Goal: Use online tool/utility: Utilize a website feature to perform a specific function

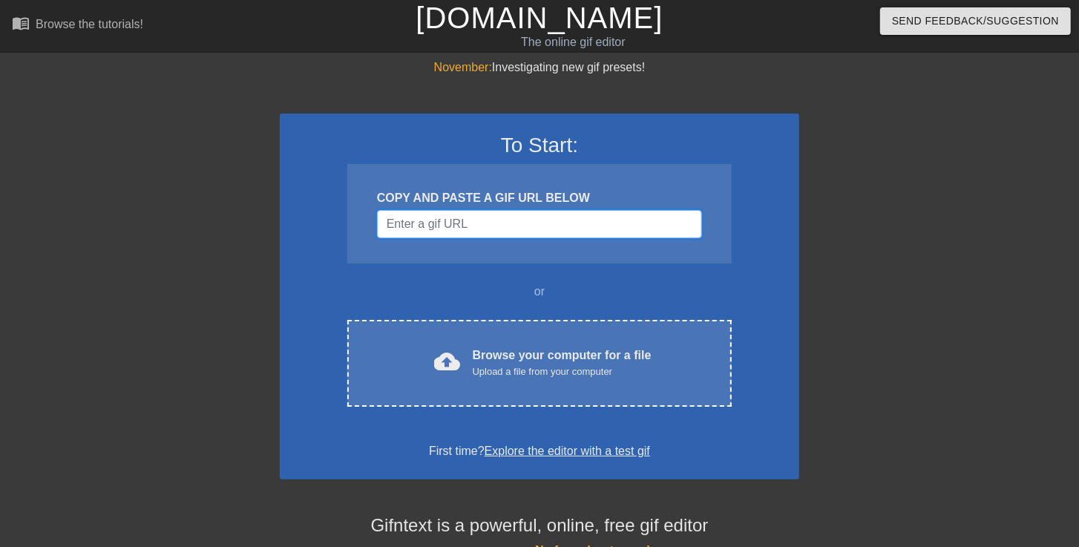
click at [471, 228] on input "Username" at bounding box center [539, 224] width 325 height 28
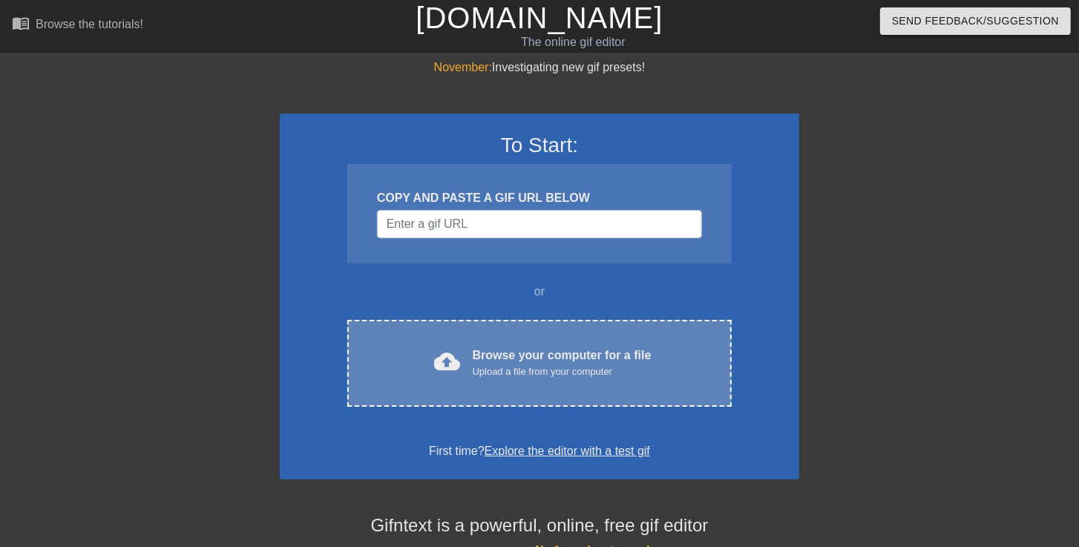
click at [535, 361] on div "Browse your computer for a file Upload a file from your computer" at bounding box center [562, 363] width 179 height 33
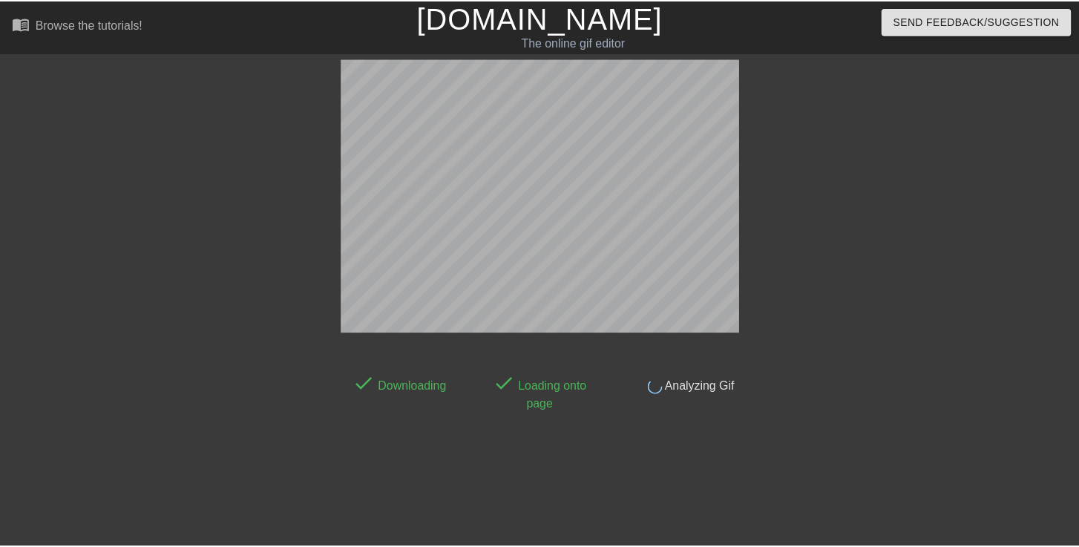
scroll to position [36, 0]
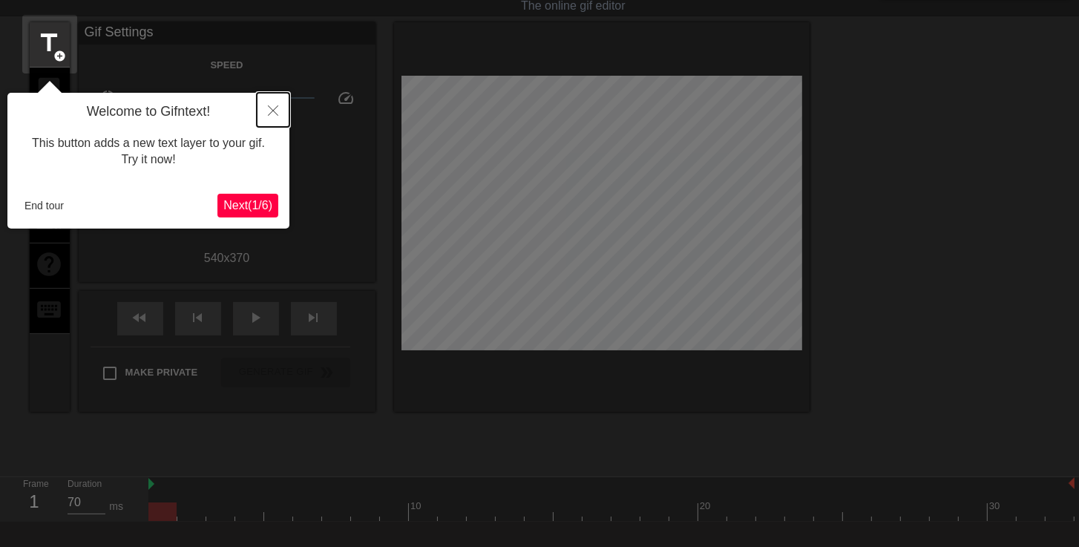
click at [276, 115] on icon "Close" at bounding box center [273, 110] width 10 height 10
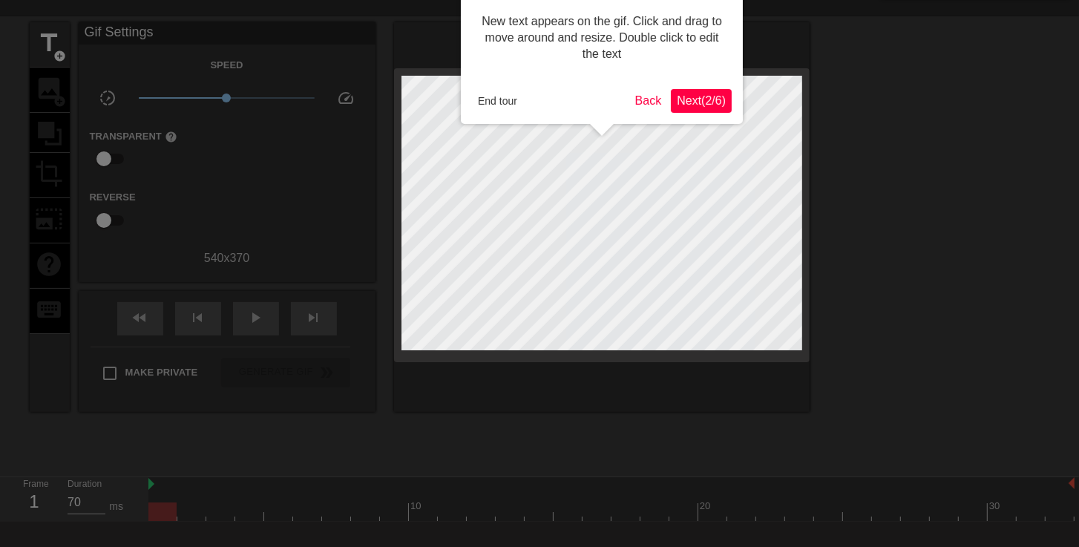
scroll to position [0, 0]
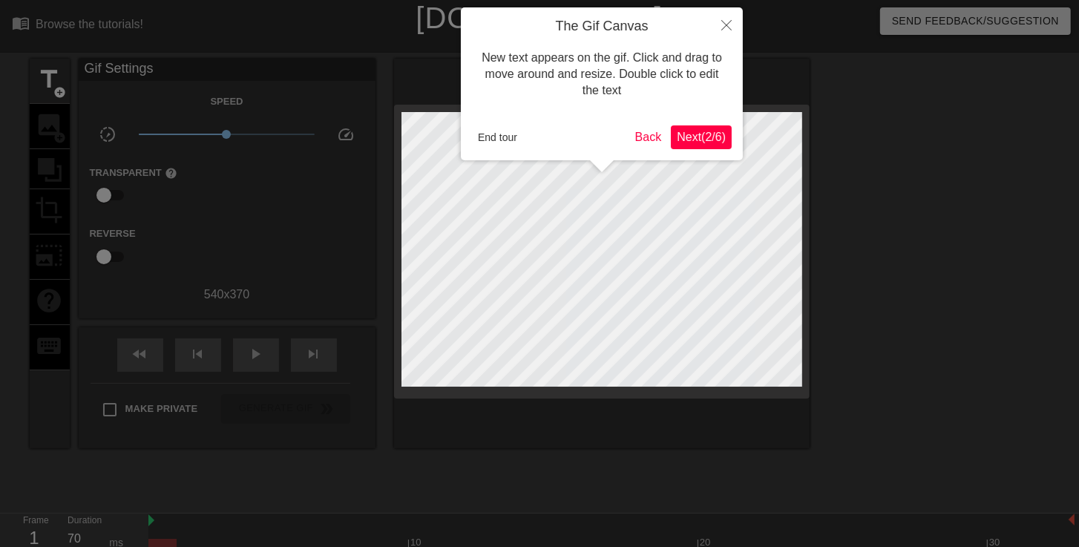
click at [514, 125] on div "End tour Back Next ( 2 / 6 )" at bounding box center [602, 137] width 260 height 24
click at [513, 141] on button "End tour" at bounding box center [497, 137] width 51 height 22
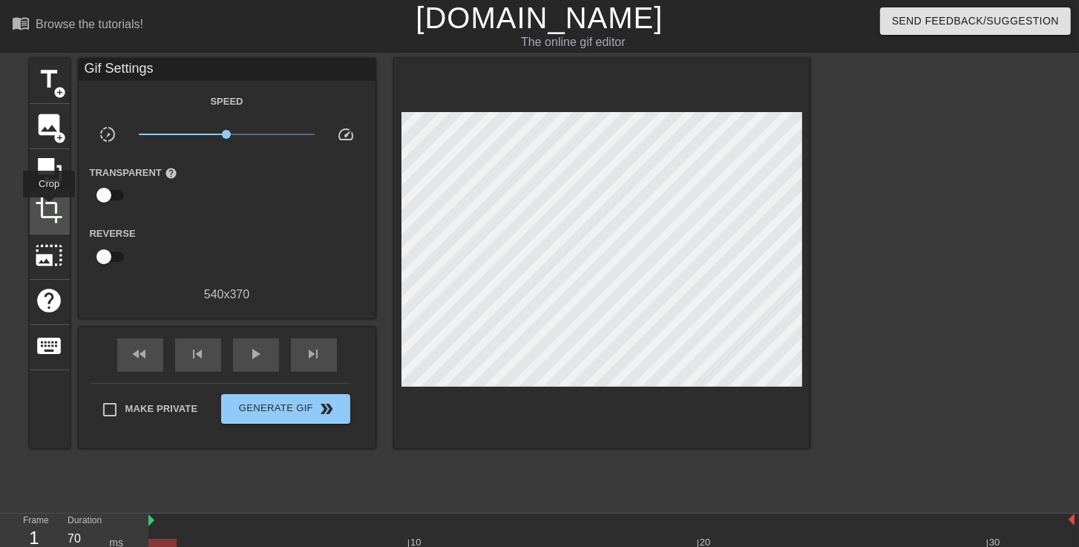
click at [45, 209] on span "crop" at bounding box center [50, 210] width 28 height 28
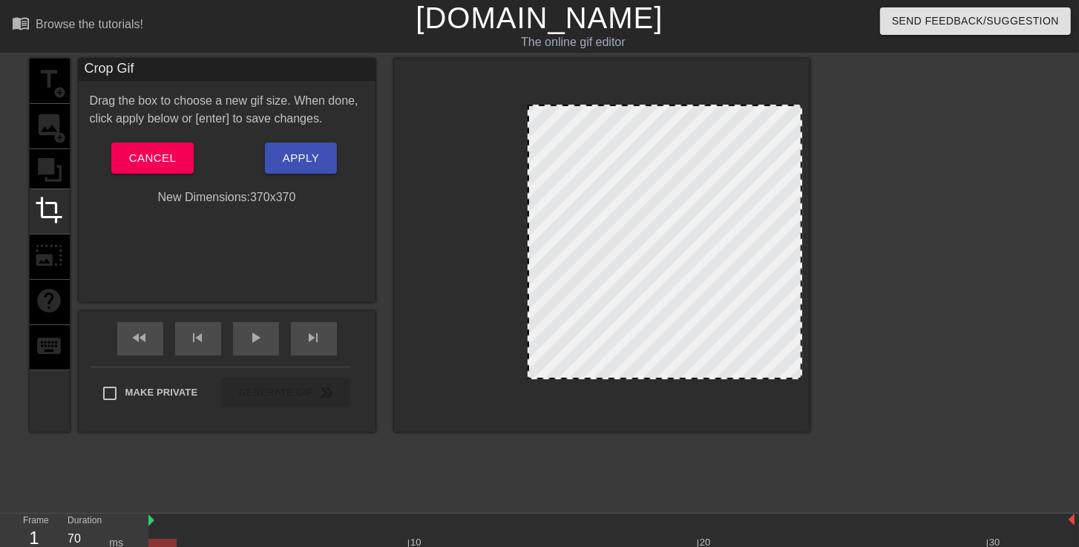
drag, startPoint x: 402, startPoint y: 313, endPoint x: 528, endPoint y: 325, distance: 126.8
click at [528, 325] on div at bounding box center [529, 242] width 7 height 272
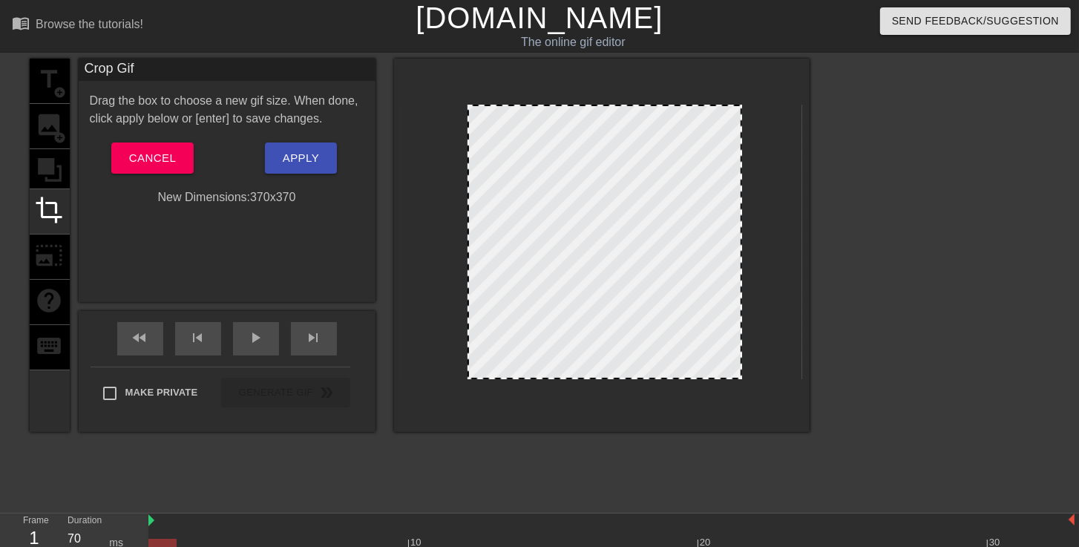
drag, startPoint x: 698, startPoint y: 295, endPoint x: 651, endPoint y: 302, distance: 47.4
click at [651, 302] on div at bounding box center [605, 242] width 275 height 275
click at [303, 157] on span "Apply" at bounding box center [301, 157] width 36 height 19
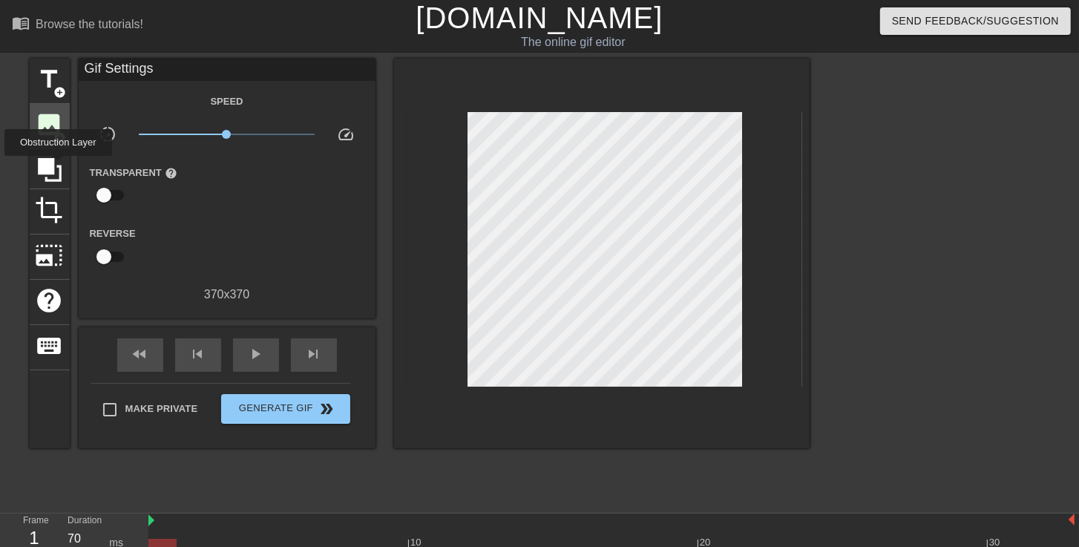
click at [52, 122] on span "image" at bounding box center [50, 125] width 28 height 28
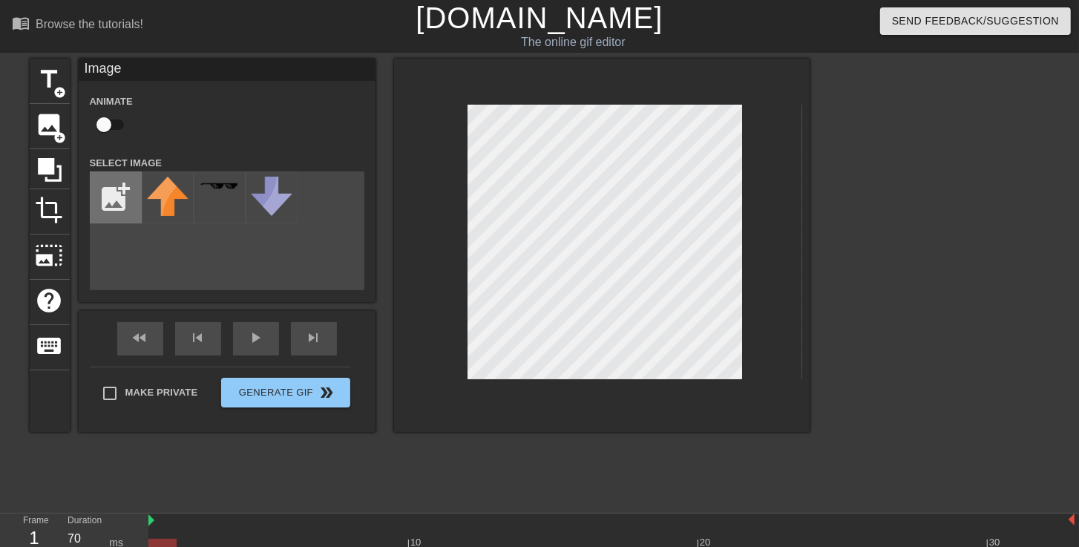
click at [120, 206] on input "file" at bounding box center [116, 197] width 50 height 50
type input "C:\fakepath\lev88.png"
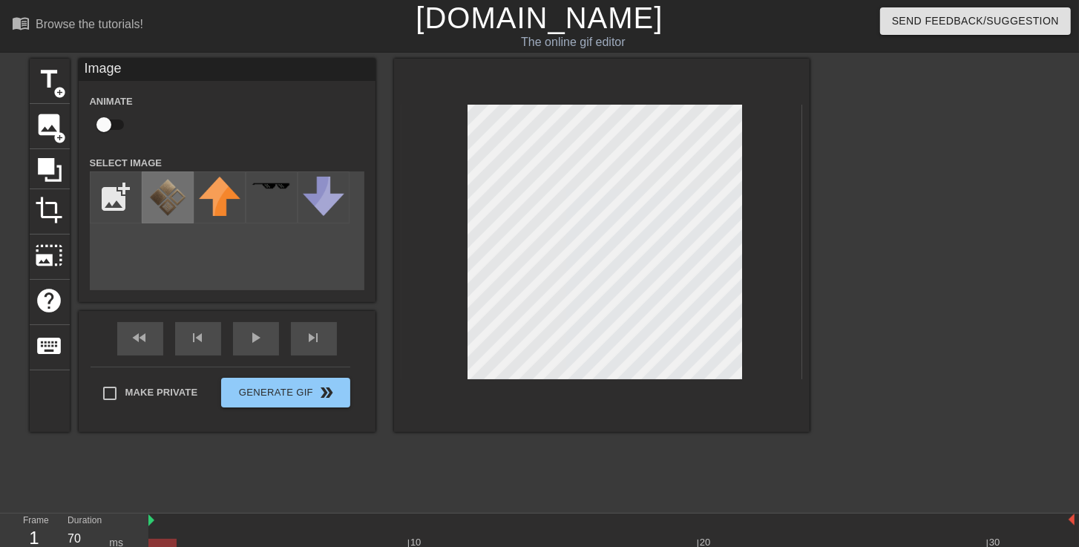
click at [172, 203] on img at bounding box center [168, 198] width 42 height 42
drag, startPoint x: 954, startPoint y: 238, endPoint x: 854, endPoint y: 244, distance: 99.7
click at [950, 239] on div at bounding box center [939, 281] width 223 height 445
drag, startPoint x: 937, startPoint y: 251, endPoint x: 830, endPoint y: 253, distance: 106.9
click at [910, 253] on div at bounding box center [939, 281] width 223 height 445
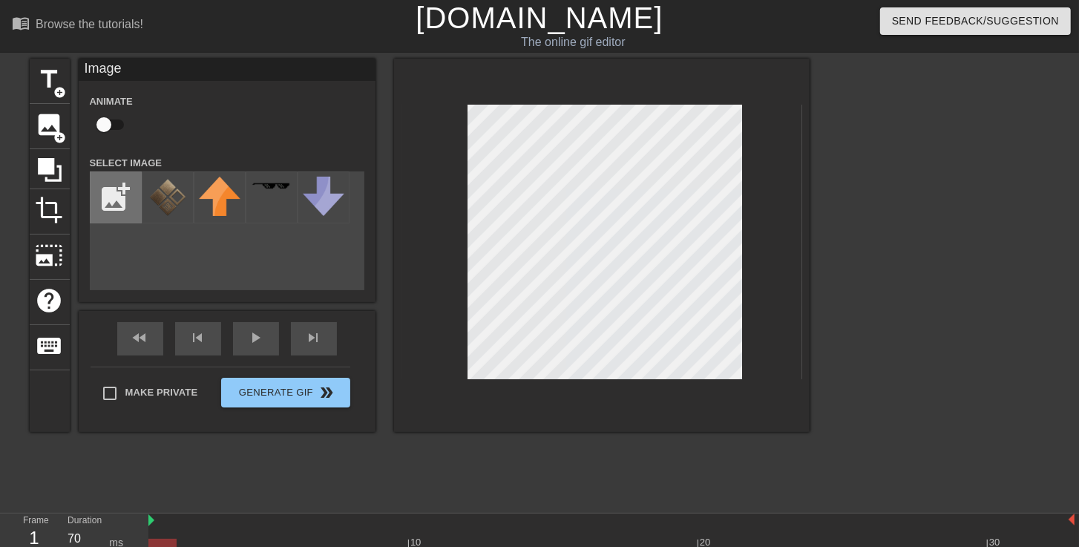
click at [104, 200] on input "file" at bounding box center [116, 197] width 50 height 50
type input "C:\fakepath\transparentblack.png"
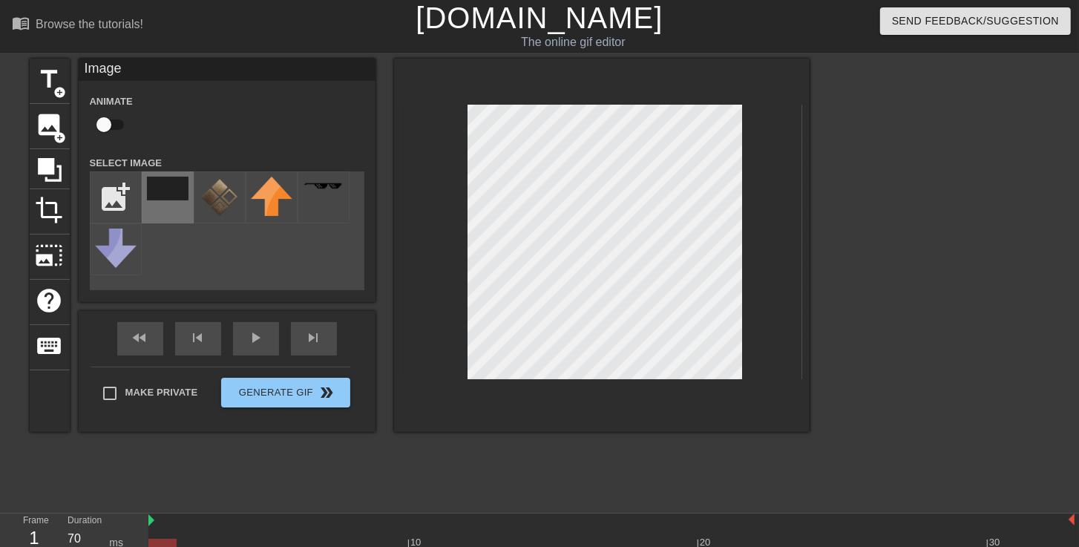
click at [157, 204] on div at bounding box center [168, 197] width 52 height 52
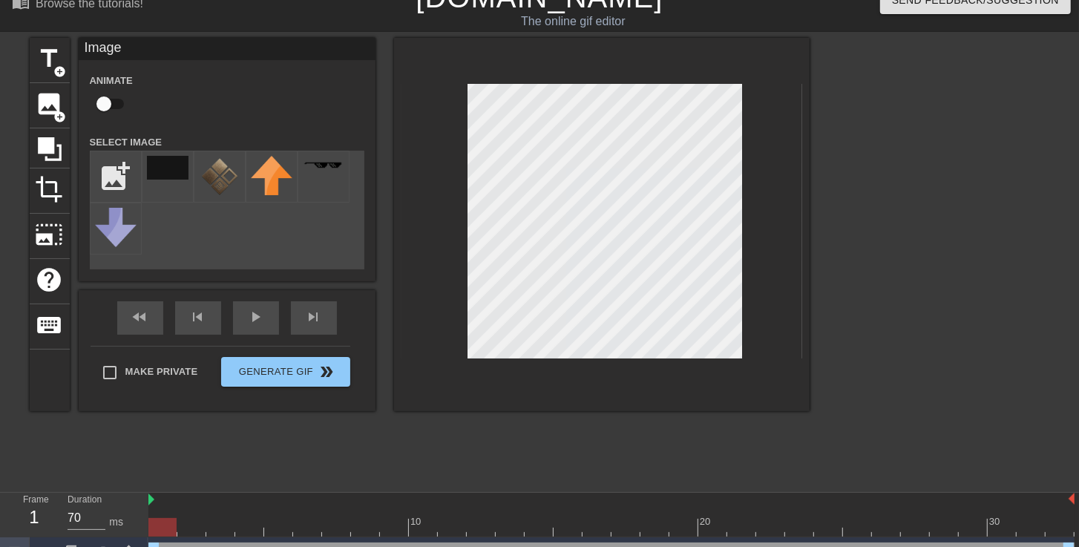
scroll to position [47, 0]
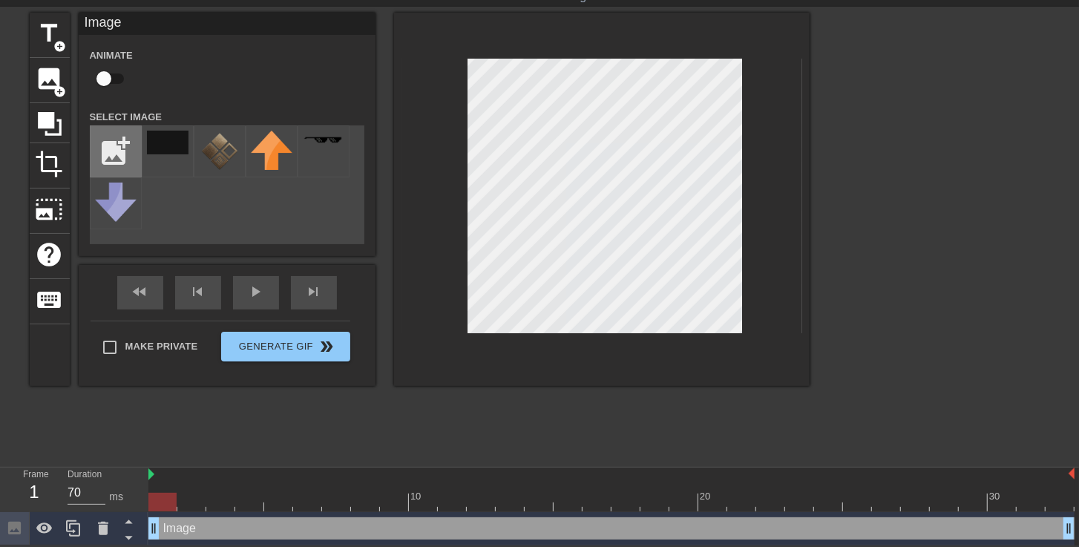
click at [118, 143] on input "file" at bounding box center [116, 151] width 50 height 50
click at [607, 419] on div "title add_circle image add_circle crop photo_size_select_large help keyboard Im…" at bounding box center [420, 235] width 780 height 445
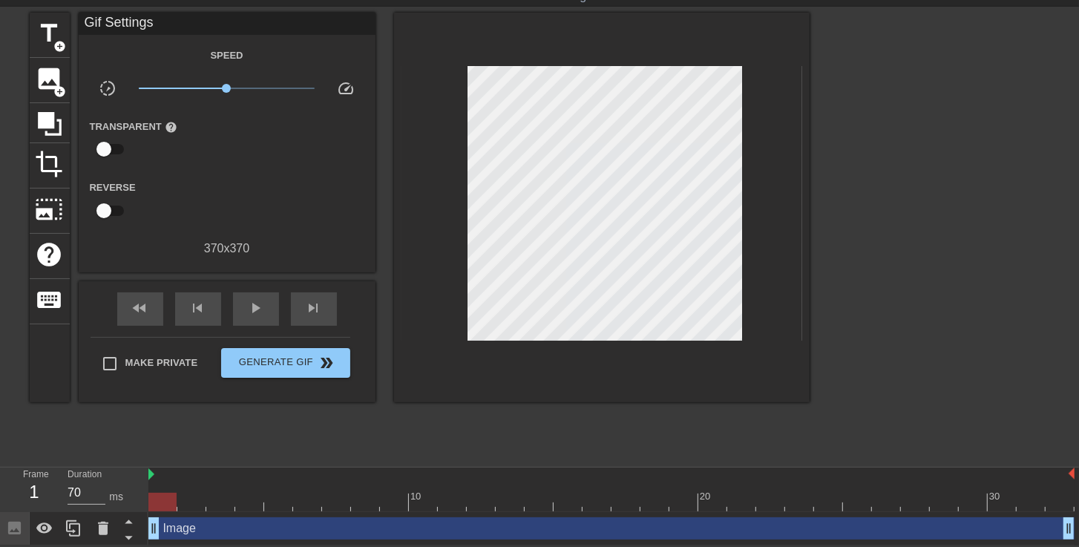
click at [555, 429] on div "title add_circle image add_circle crop photo_size_select_large help keyboard Gi…" at bounding box center [420, 235] width 780 height 445
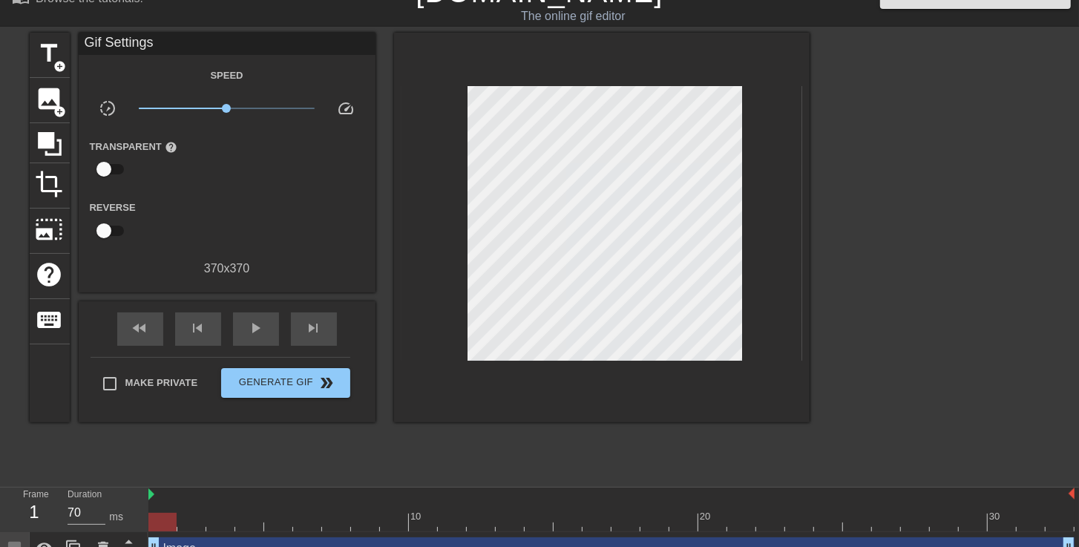
scroll to position [0, 0]
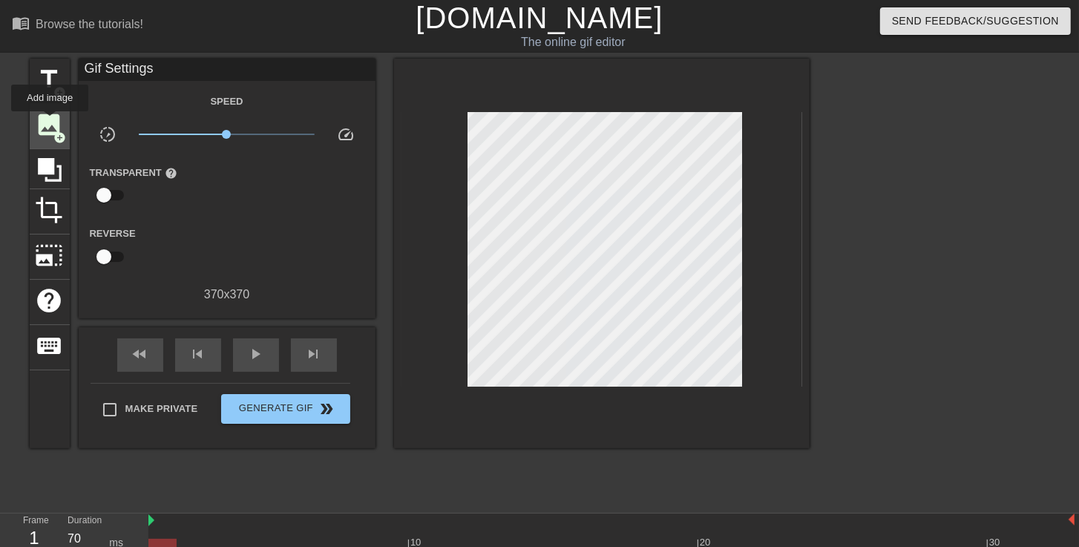
click at [50, 122] on span "image" at bounding box center [50, 125] width 28 height 28
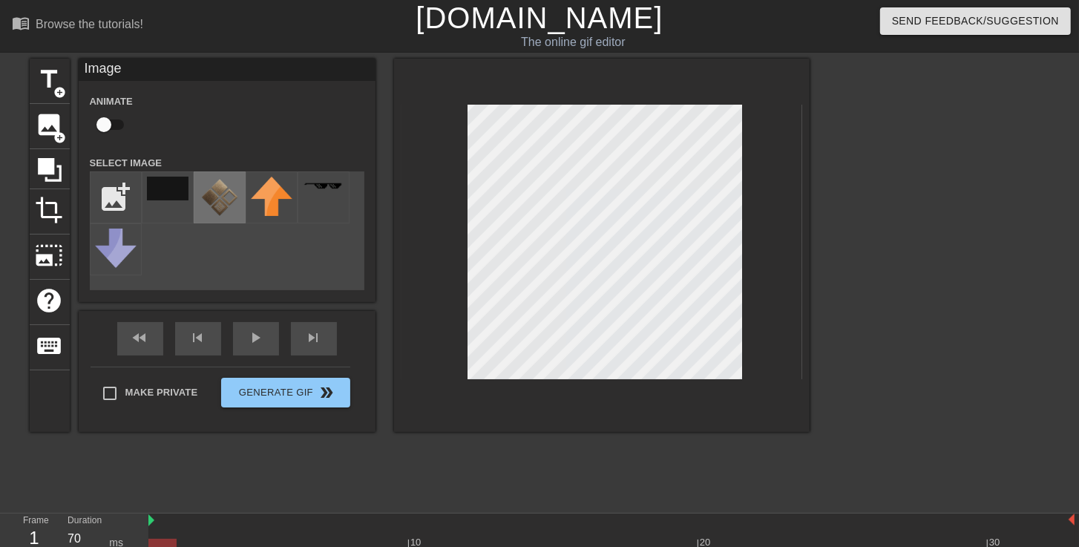
click at [217, 196] on img at bounding box center [220, 198] width 42 height 42
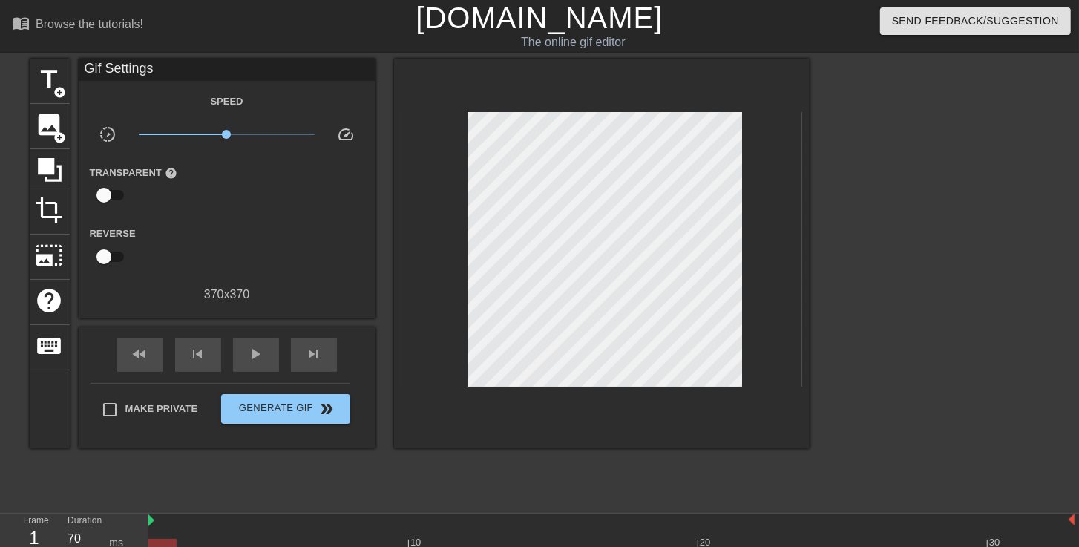
click at [995, 264] on div at bounding box center [939, 281] width 223 height 445
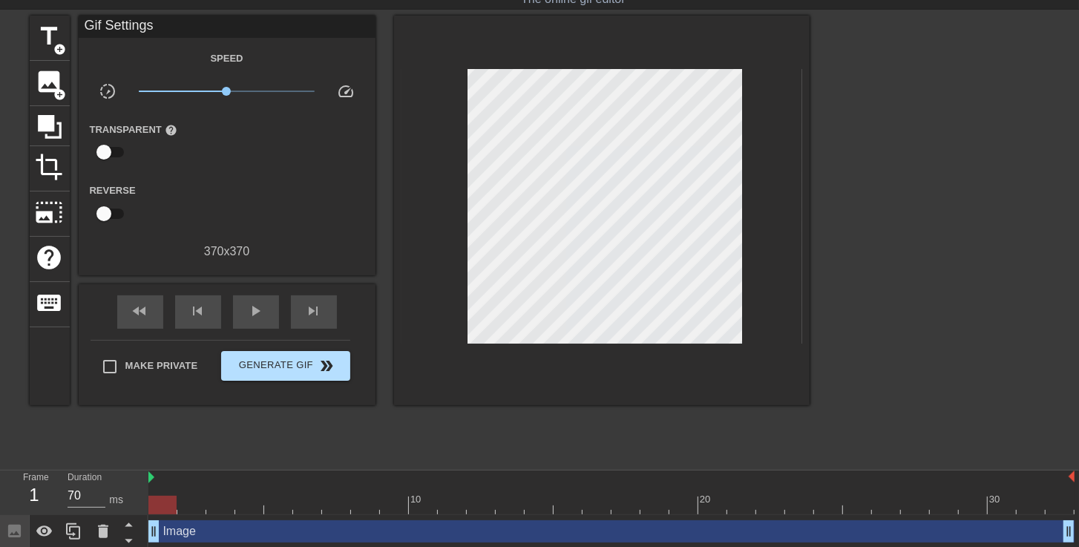
scroll to position [80, 0]
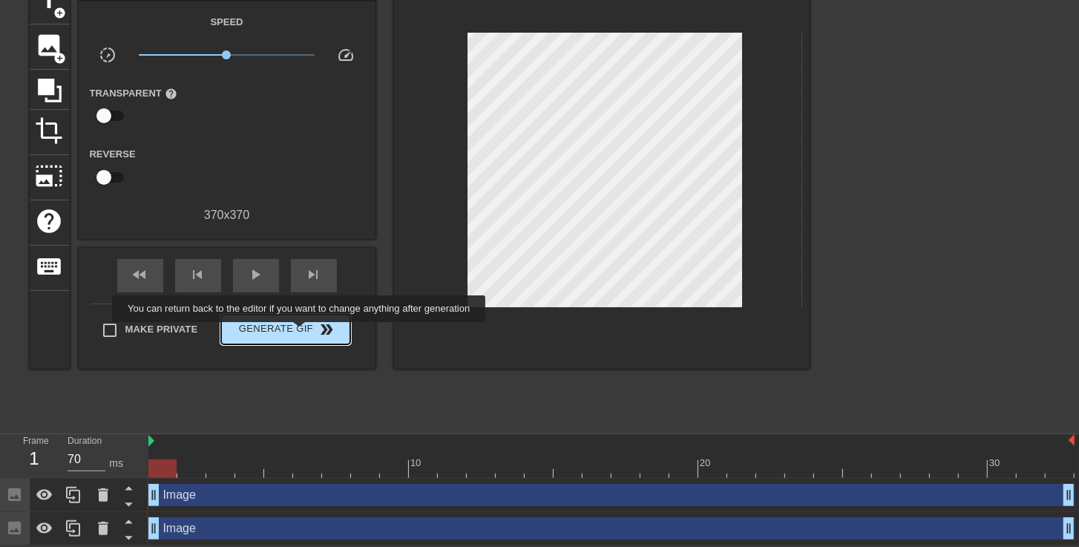
click at [301, 333] on span "Generate Gif double_arrow" at bounding box center [285, 330] width 117 height 18
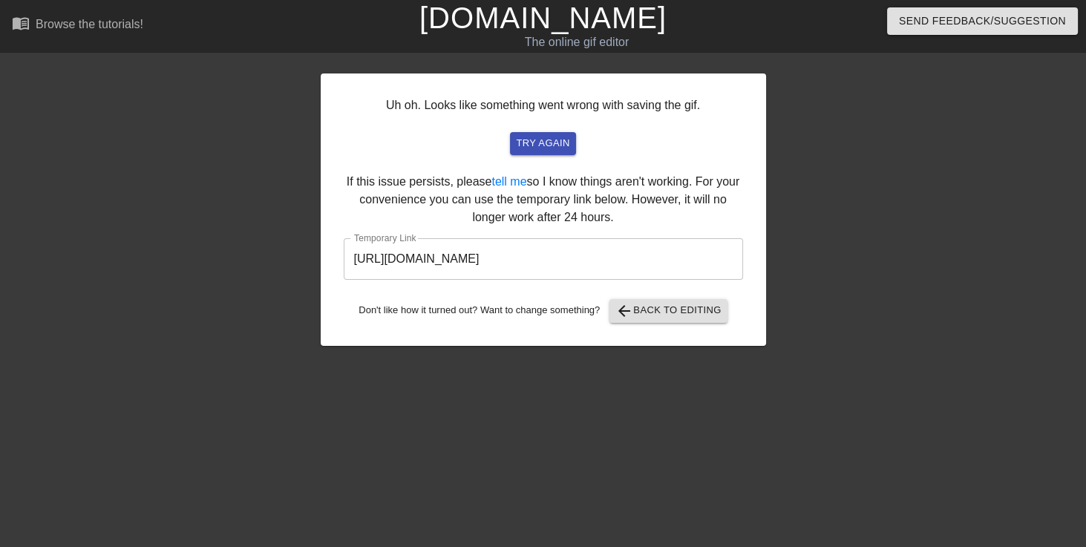
click at [658, 261] on input "https://www.gifntext.com/temp_generations/JzV2HQi9.gif" at bounding box center [543, 259] width 399 height 42
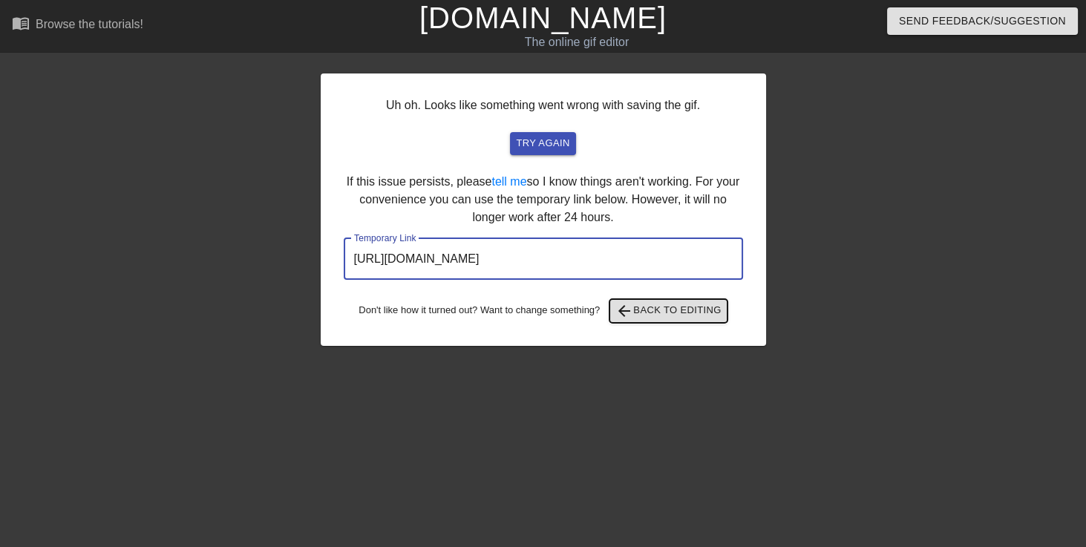
click at [692, 305] on span "arrow_back Back to Editing" at bounding box center [668, 311] width 106 height 18
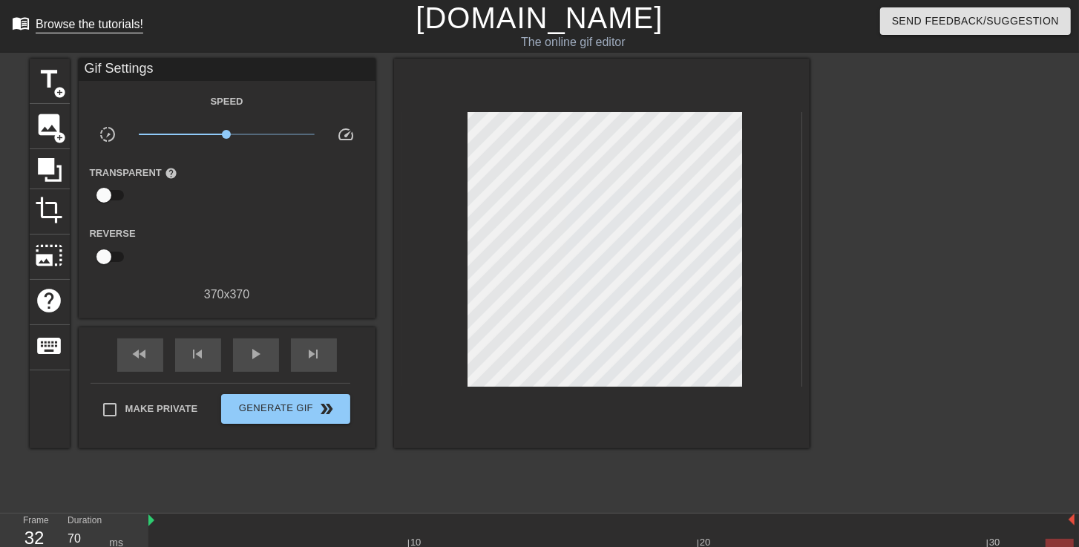
click at [13, 19] on span "menu_book" at bounding box center [21, 23] width 18 height 18
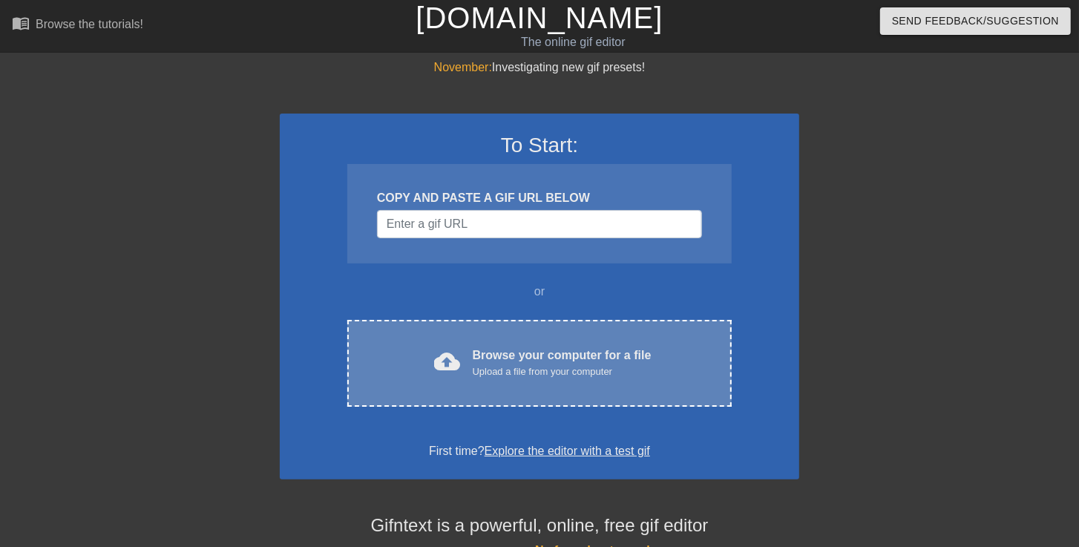
click at [508, 348] on div "Browse your computer for a file Upload a file from your computer" at bounding box center [562, 363] width 179 height 33
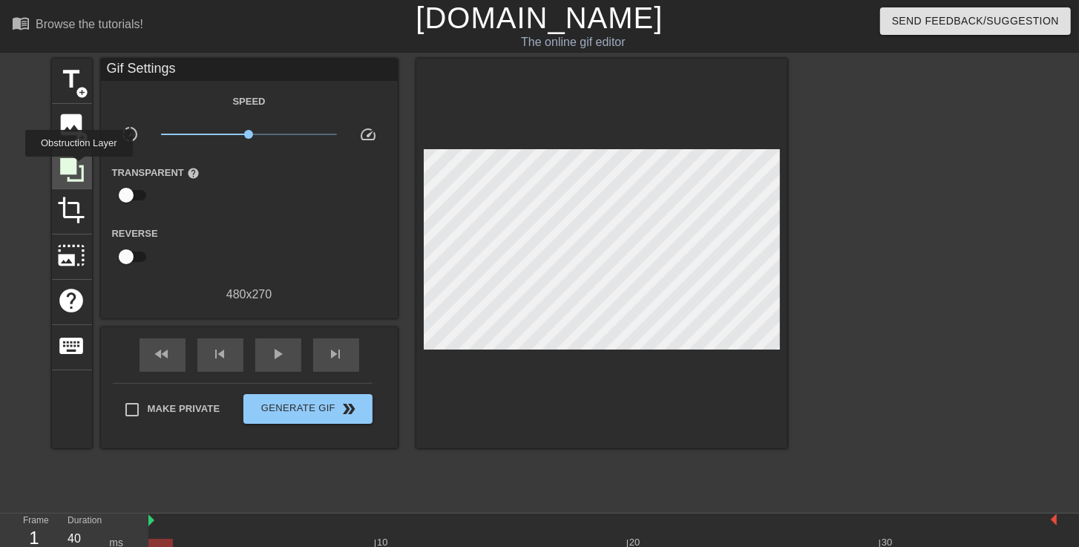
click at [79, 167] on icon at bounding box center [72, 170] width 28 height 28
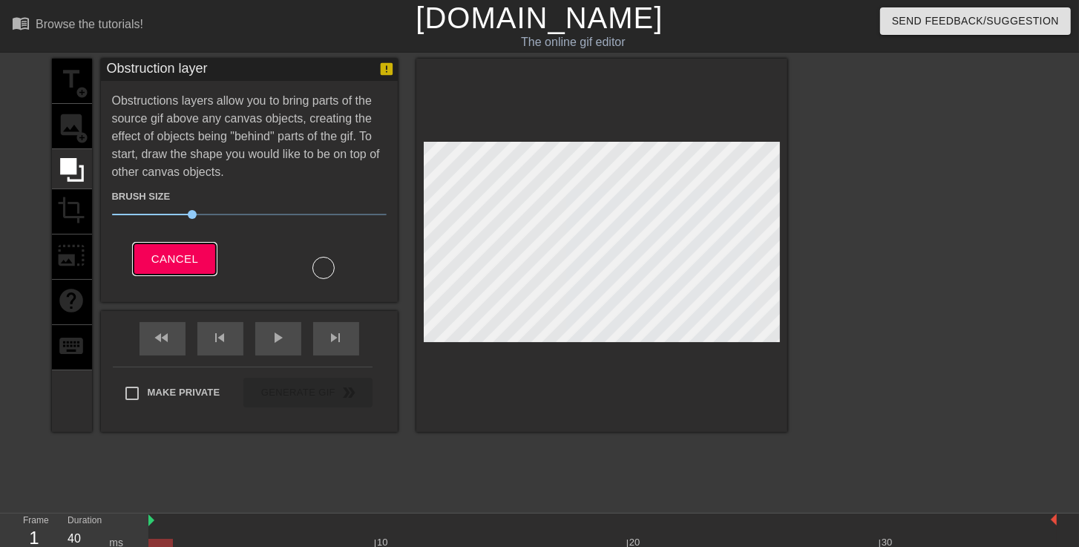
click at [164, 261] on span "Cancel" at bounding box center [174, 258] width 47 height 19
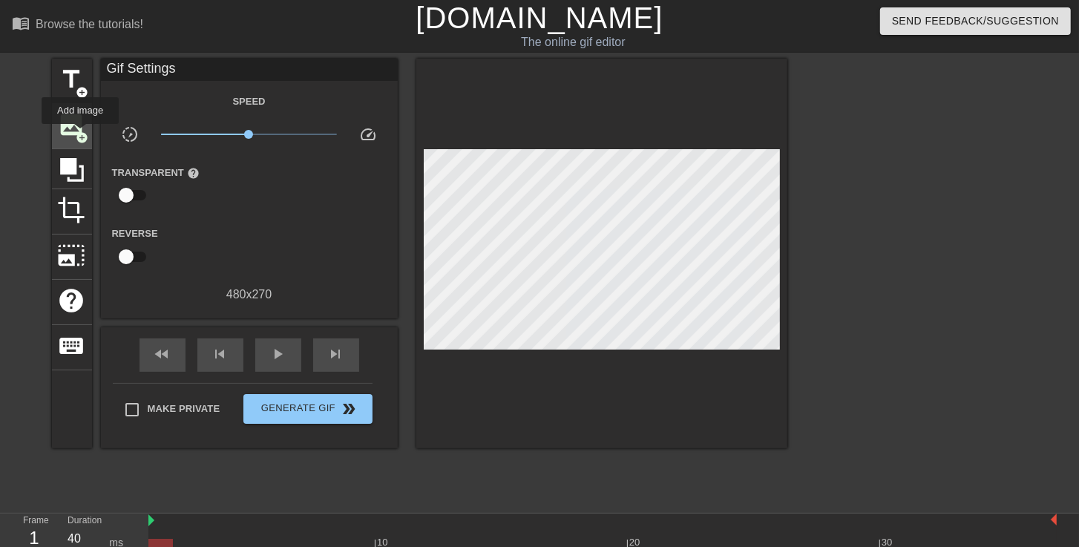
click at [80, 134] on span "add_circle" at bounding box center [82, 137] width 13 height 13
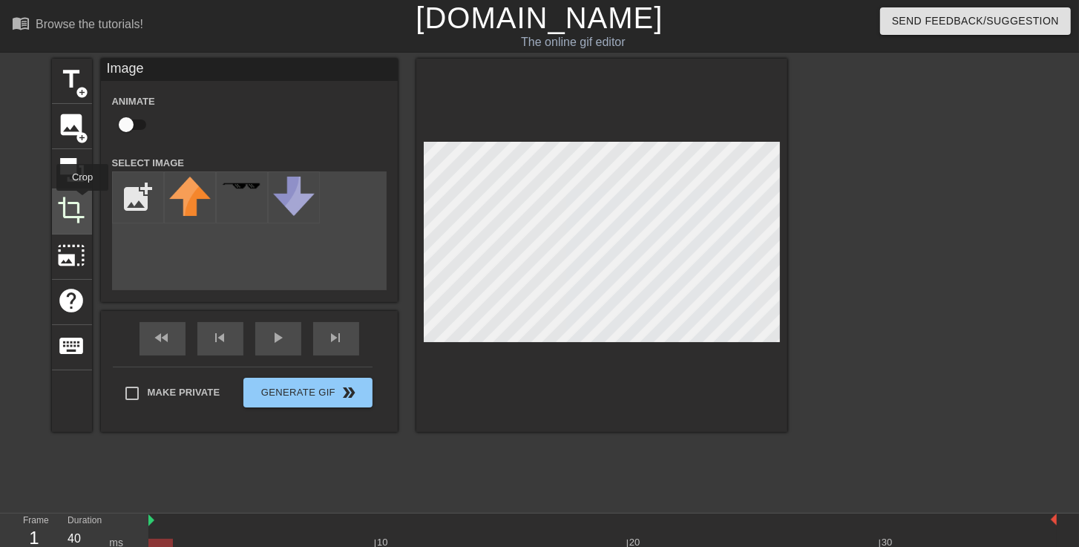
click at [77, 203] on span "crop" at bounding box center [72, 210] width 28 height 28
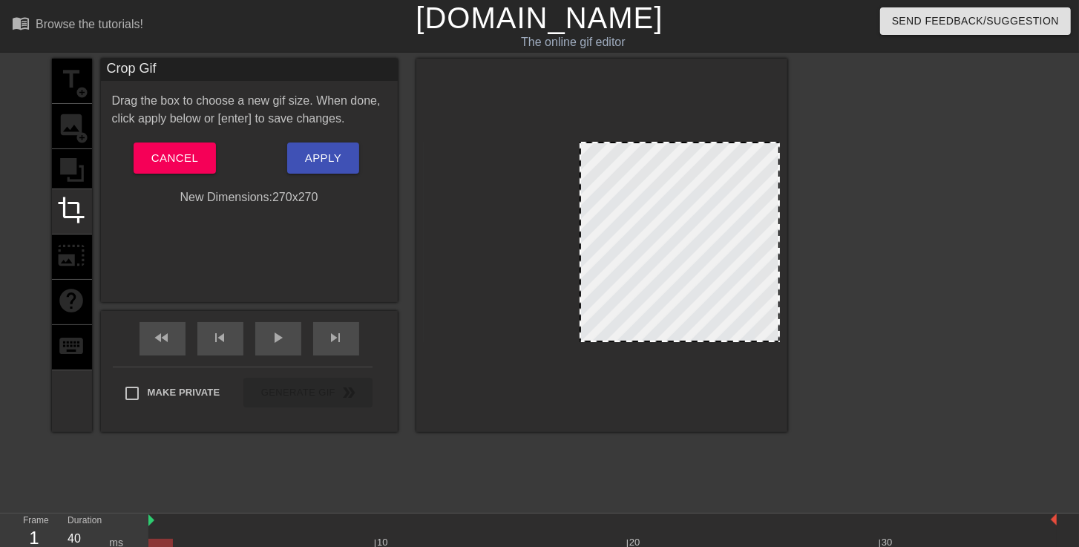
drag, startPoint x: 425, startPoint y: 248, endPoint x: 581, endPoint y: 281, distance: 159.3
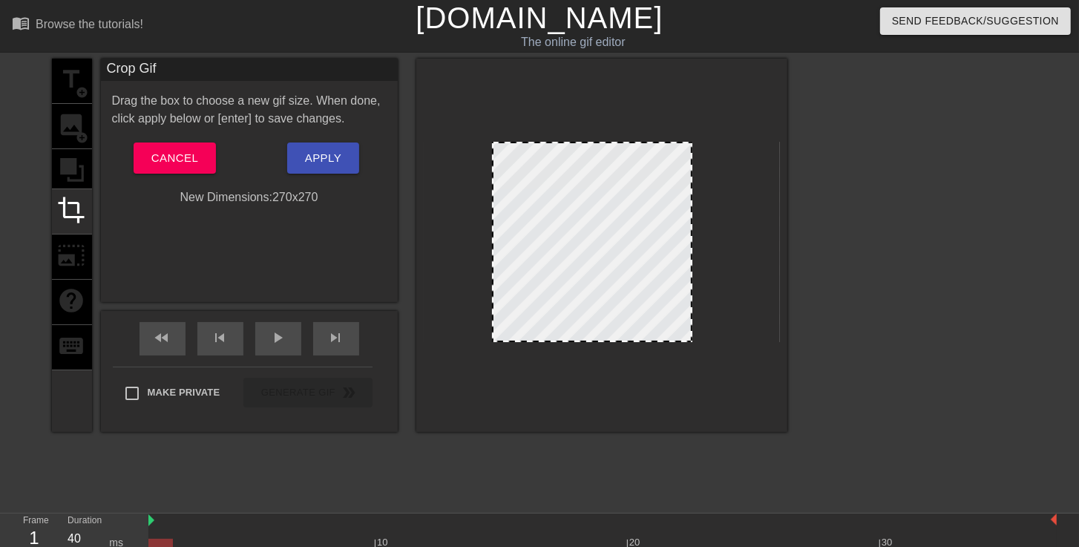
drag, startPoint x: 751, startPoint y: 268, endPoint x: 663, endPoint y: 279, distance: 88.3
click at [663, 279] on div at bounding box center [592, 242] width 200 height 200
click at [300, 335] on div "play_arrow" at bounding box center [278, 338] width 46 height 33
click at [282, 332] on span "pause" at bounding box center [278, 338] width 18 height 18
click at [271, 339] on span "play_arrow" at bounding box center [278, 338] width 18 height 18
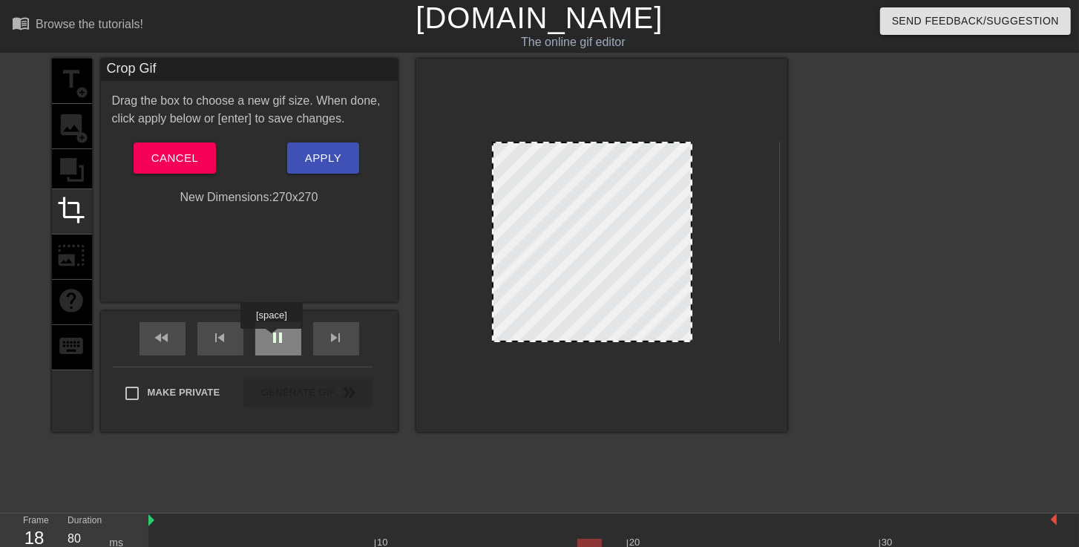
type input "40"
click at [271, 339] on span "pause" at bounding box center [278, 338] width 18 height 18
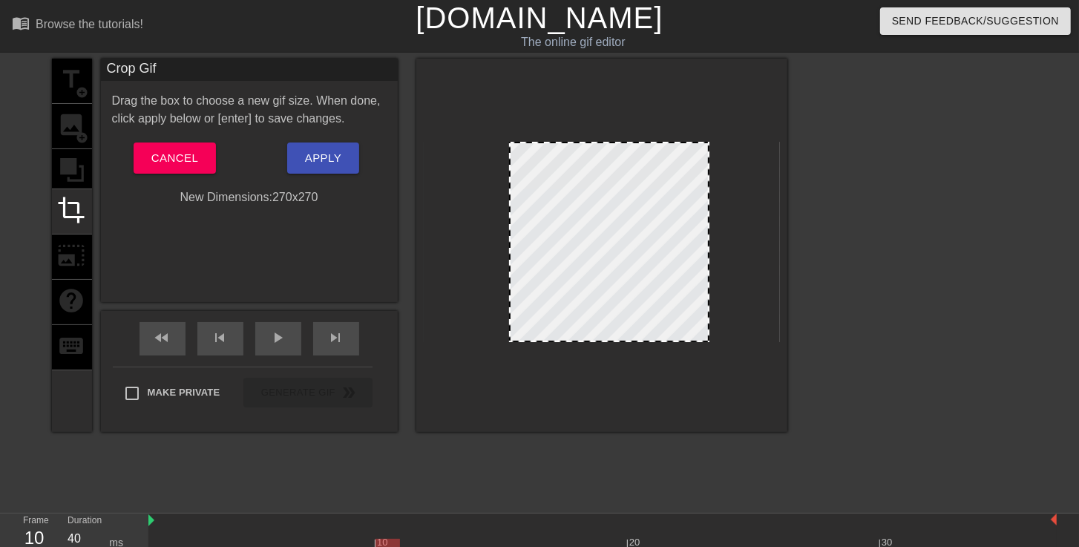
drag, startPoint x: 655, startPoint y: 315, endPoint x: 667, endPoint y: 313, distance: 12.0
click at [667, 313] on div at bounding box center [609, 242] width 200 height 200
click at [344, 166] on button "Apply" at bounding box center [323, 158] width 72 height 31
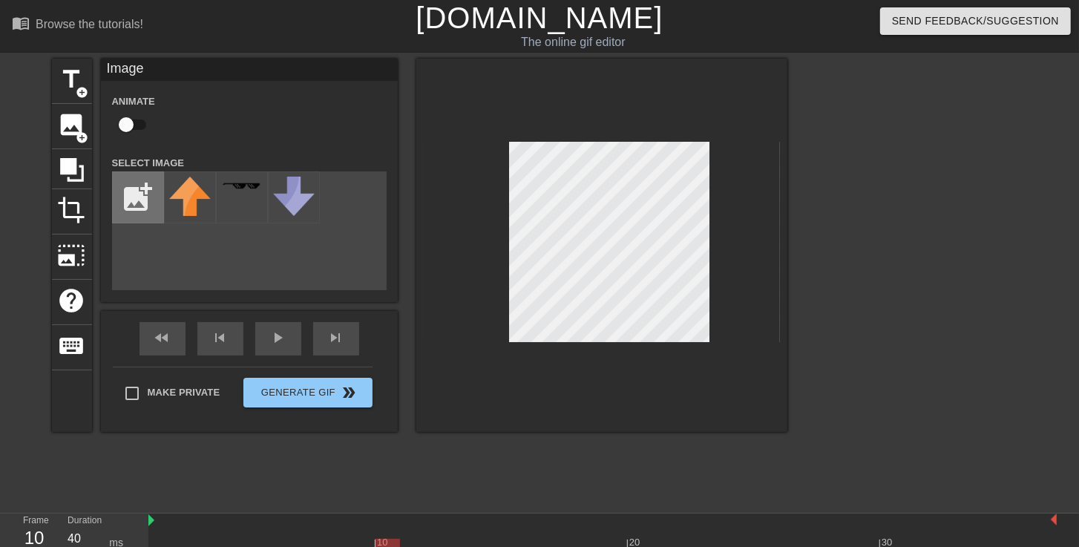
click at [148, 202] on input "file" at bounding box center [138, 197] width 50 height 50
type input "C:\fakepath\icon2.gif"
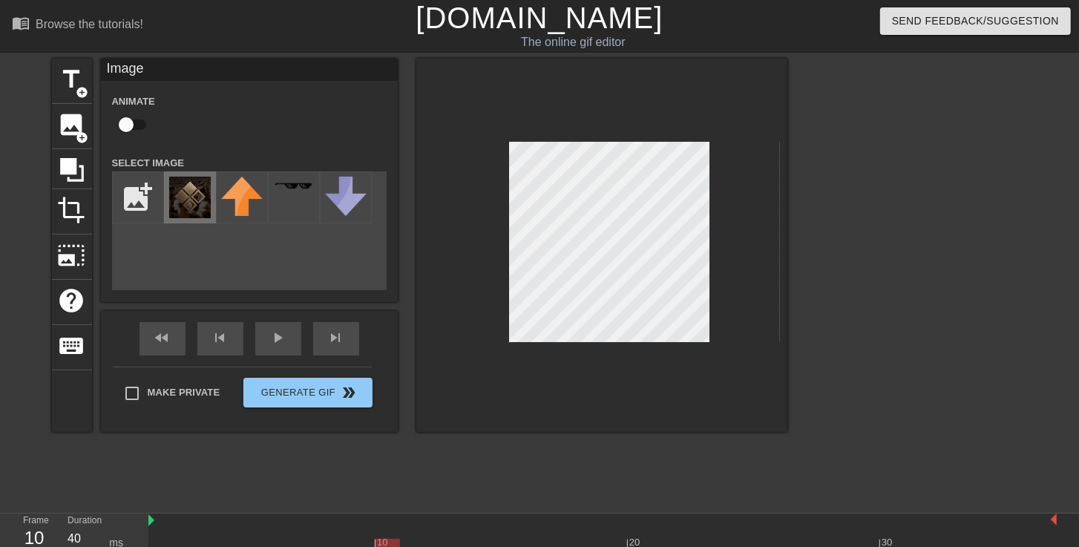
click at [189, 199] on img at bounding box center [190, 198] width 42 height 42
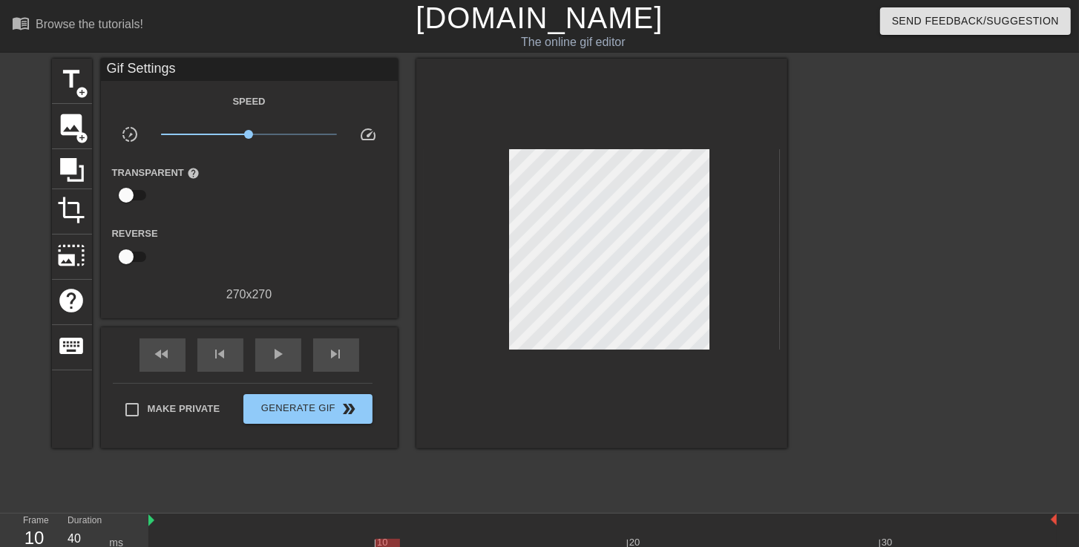
click at [510, 140] on div at bounding box center [601, 254] width 371 height 390
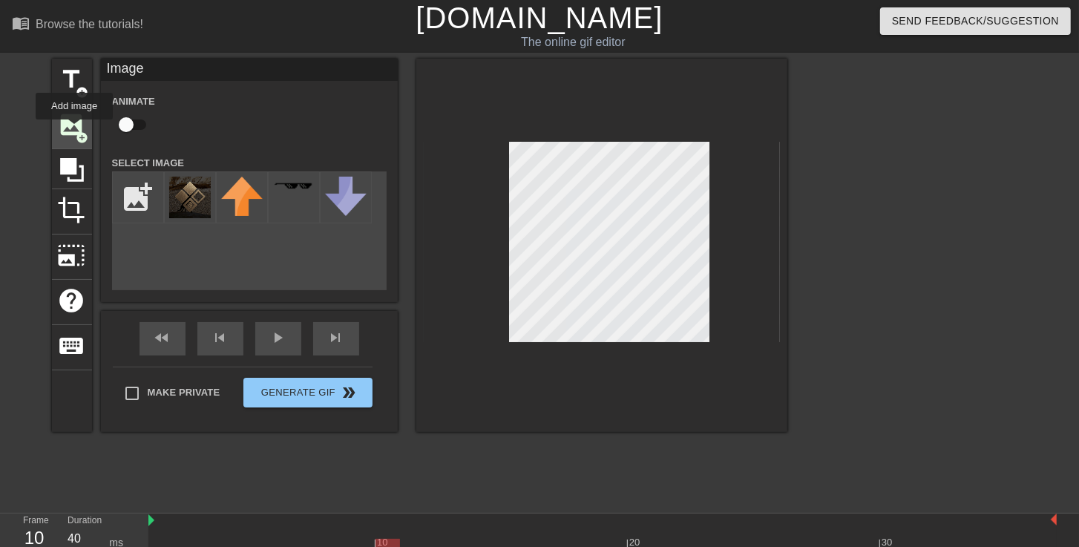
click at [72, 128] on span "image" at bounding box center [72, 125] width 28 height 28
click at [124, 188] on input "file" at bounding box center [138, 197] width 50 height 50
type input "C:\fakepath\lev72.png"
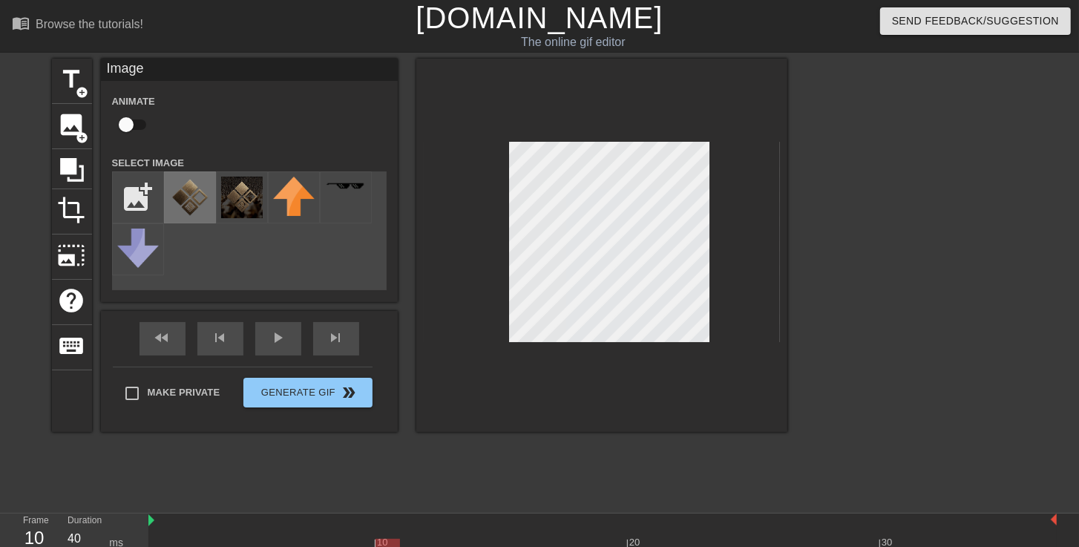
click at [194, 194] on img at bounding box center [190, 198] width 42 height 42
click at [243, 200] on img at bounding box center [242, 198] width 42 height 42
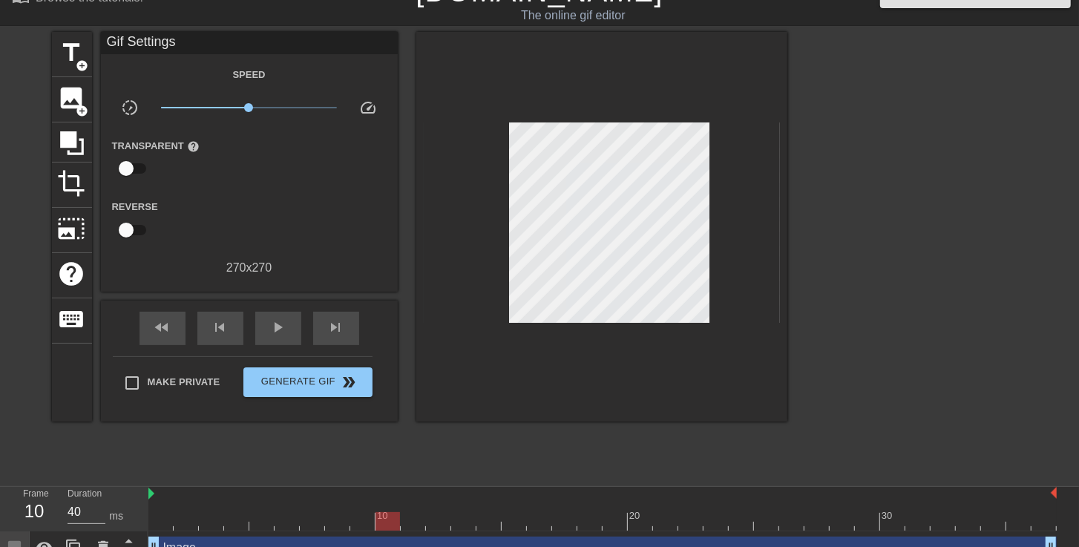
scroll to position [47, 0]
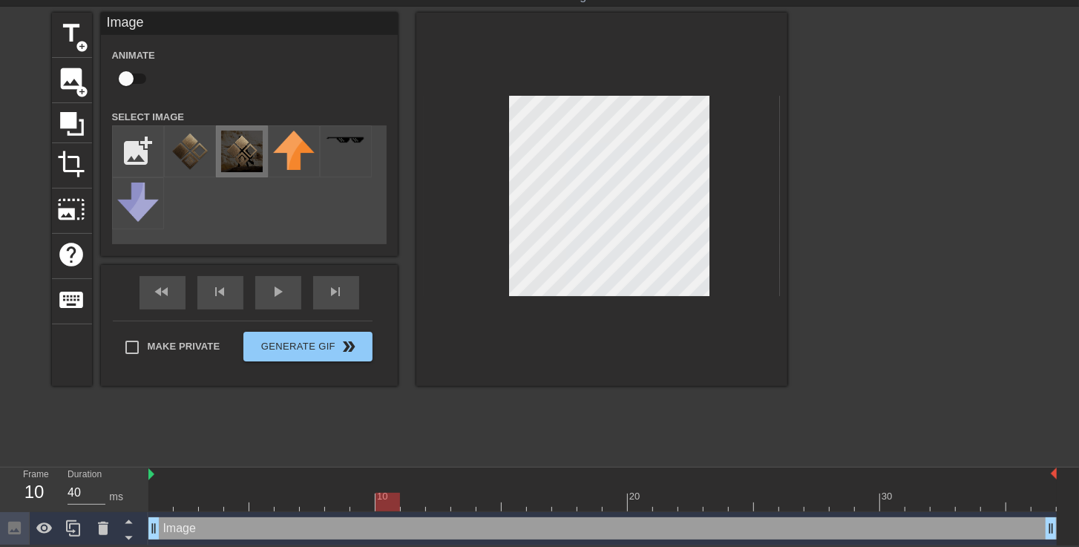
click at [252, 157] on img at bounding box center [242, 152] width 42 height 42
click at [203, 151] on img at bounding box center [190, 152] width 42 height 42
click at [232, 148] on img at bounding box center [242, 152] width 42 height 42
click at [74, 72] on span "image" at bounding box center [72, 79] width 28 height 28
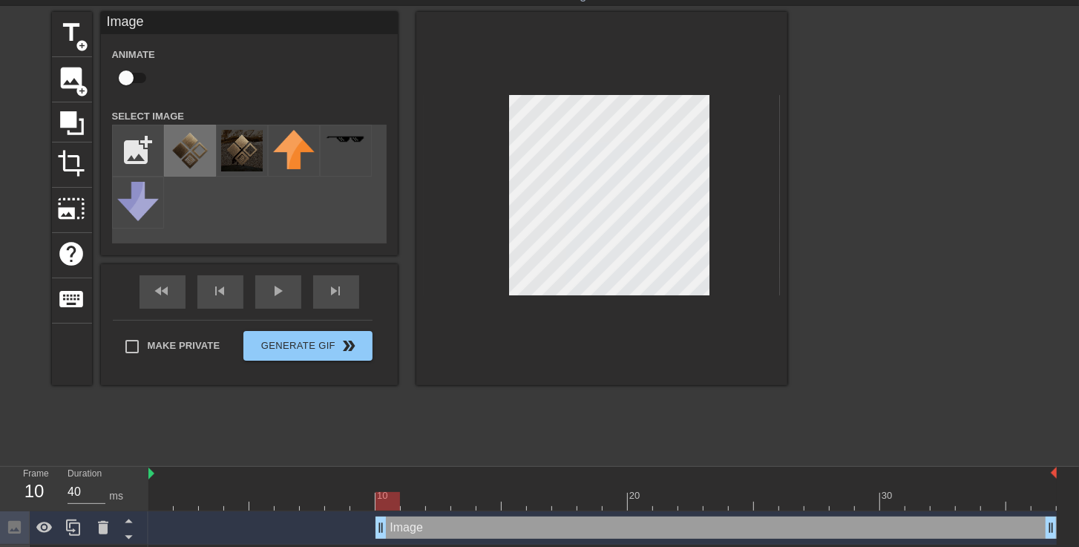
click at [197, 142] on img at bounding box center [190, 151] width 42 height 42
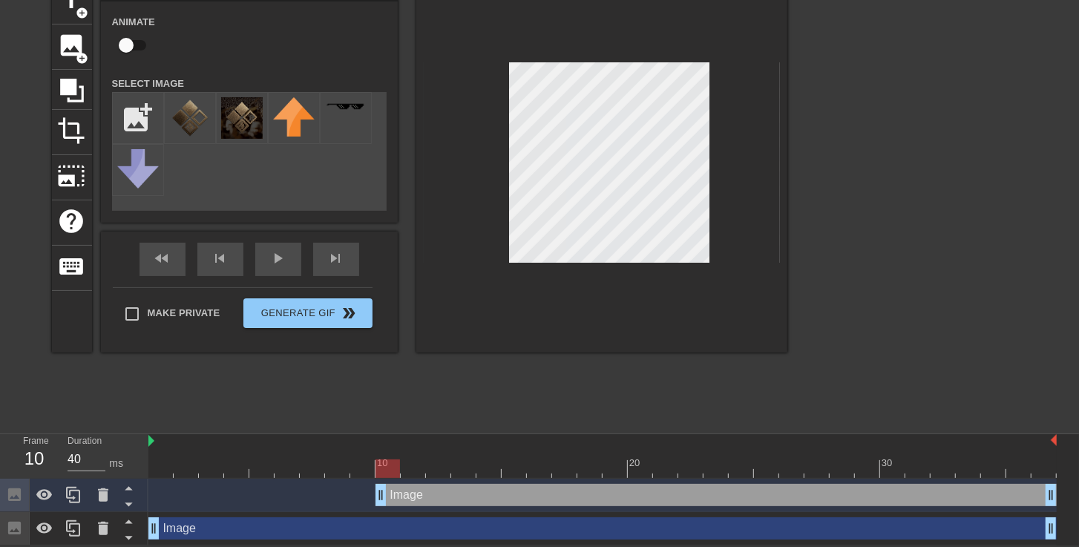
scroll to position [80, 0]
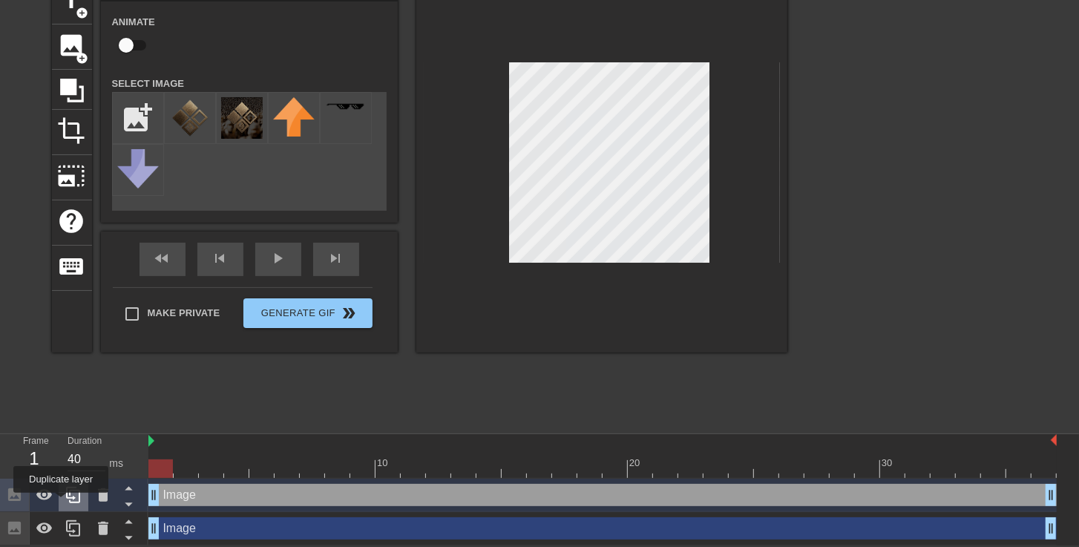
drag, startPoint x: 376, startPoint y: 498, endPoint x: 72, endPoint y: 508, distance: 304.5
click at [57, 505] on div "Frame 1 Duration 40 ms 10 20 30 Image drag_handle drag_handle Image drag_handle…" at bounding box center [539, 489] width 1079 height 111
click at [14, 527] on icon at bounding box center [14, 528] width 13 height 13
click at [194, 532] on div "Image drag_handle drag_handle" at bounding box center [602, 528] width 909 height 22
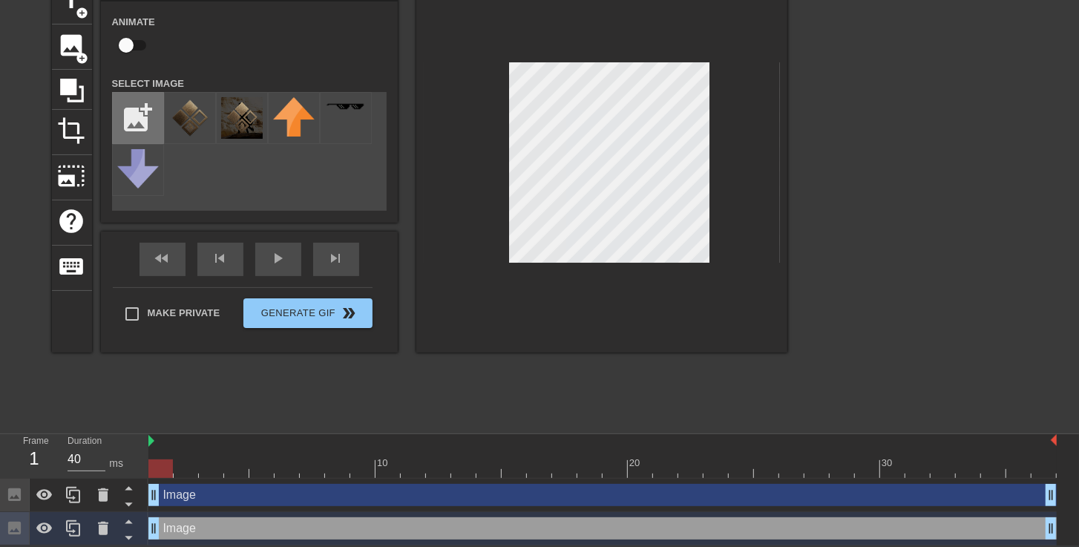
click at [157, 126] on input "file" at bounding box center [138, 118] width 50 height 50
type input "C:\fakepath\transparentblack.png"
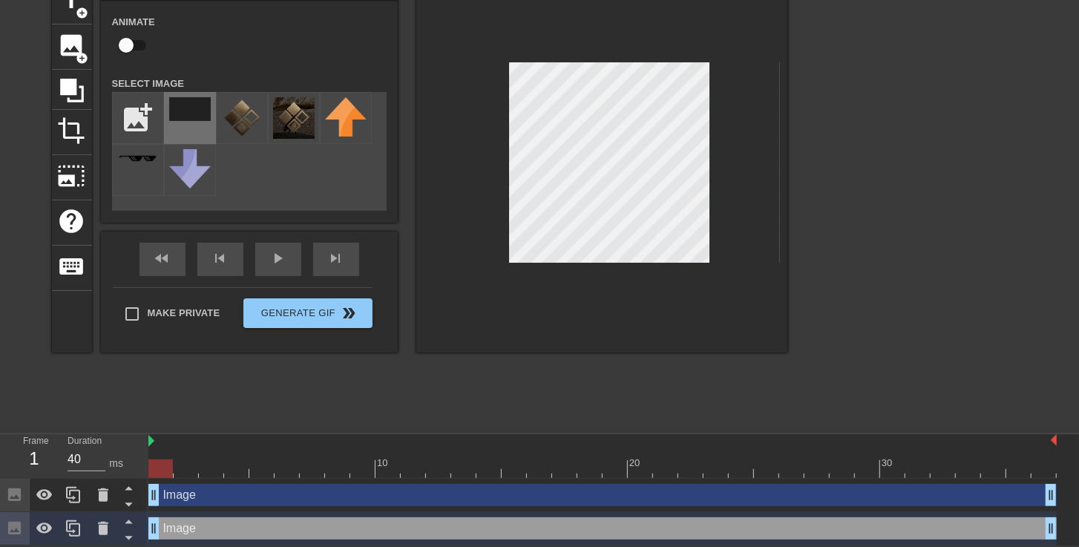
click at [194, 114] on img at bounding box center [190, 109] width 42 height 24
click at [12, 493] on icon at bounding box center [14, 494] width 13 height 13
click at [16, 494] on icon at bounding box center [14, 494] width 13 height 13
click at [168, 488] on div "Image drag_handle drag_handle" at bounding box center [602, 495] width 909 height 22
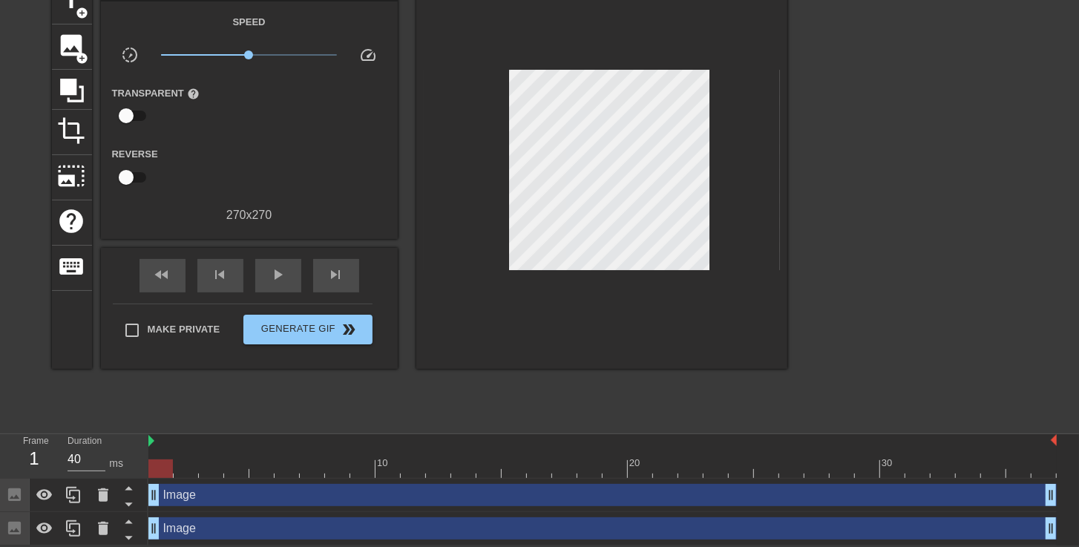
click at [823, 181] on div at bounding box center [916, 201] width 223 height 445
click at [294, 332] on span "Generate Gif double_arrow" at bounding box center [307, 330] width 117 height 18
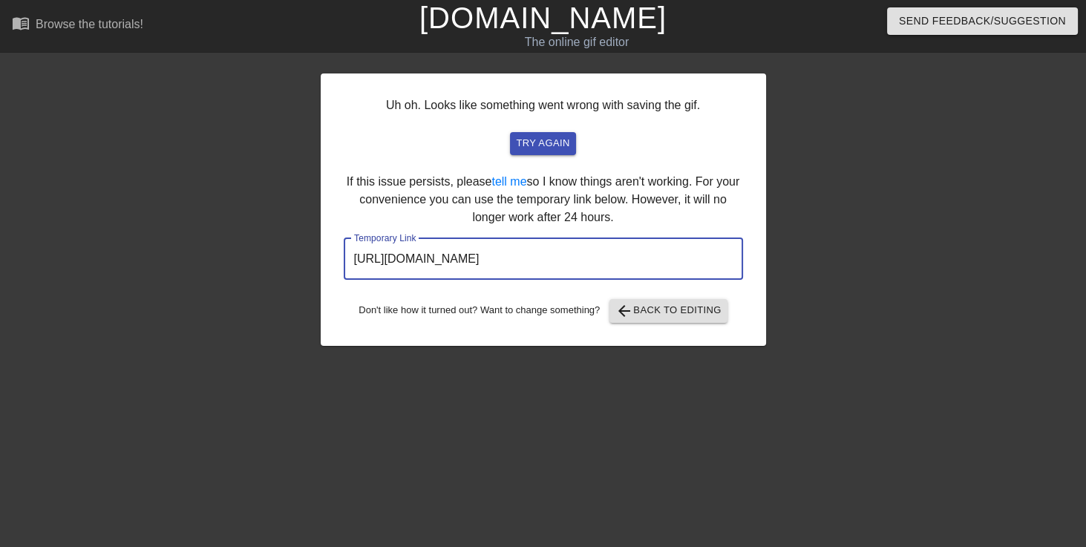
click at [573, 254] on input "https://www.gifntext.com/temp_generations/sNotL4PL.gif" at bounding box center [543, 259] width 399 height 42
click at [640, 313] on span "arrow_back Back to Editing" at bounding box center [668, 311] width 106 height 18
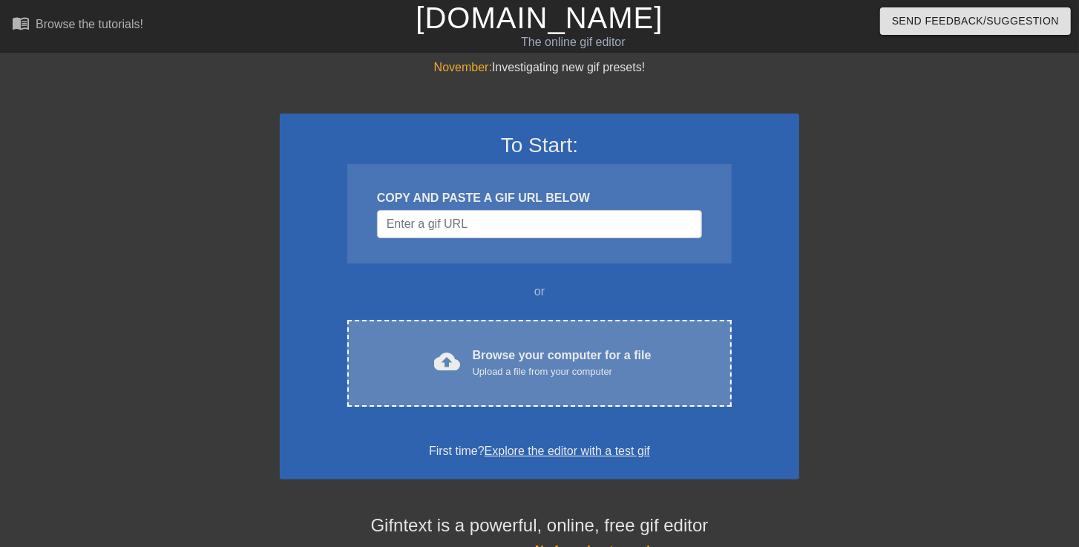
click at [476, 345] on div "cloud_upload Browse your computer for a file Upload a file from your computer C…" at bounding box center [539, 363] width 385 height 87
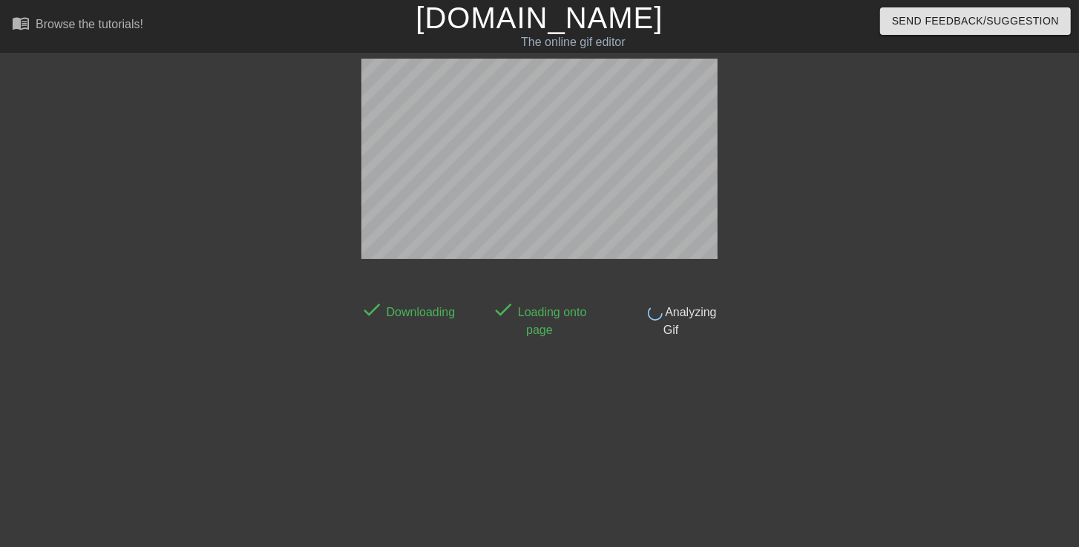
scroll to position [36, 0]
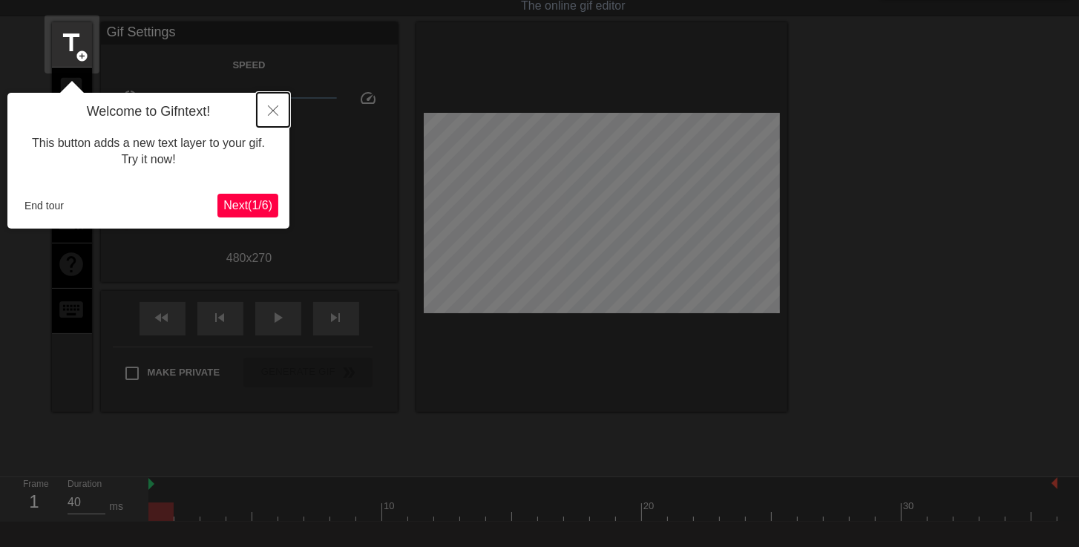
click at [274, 102] on button "Close" at bounding box center [273, 110] width 33 height 34
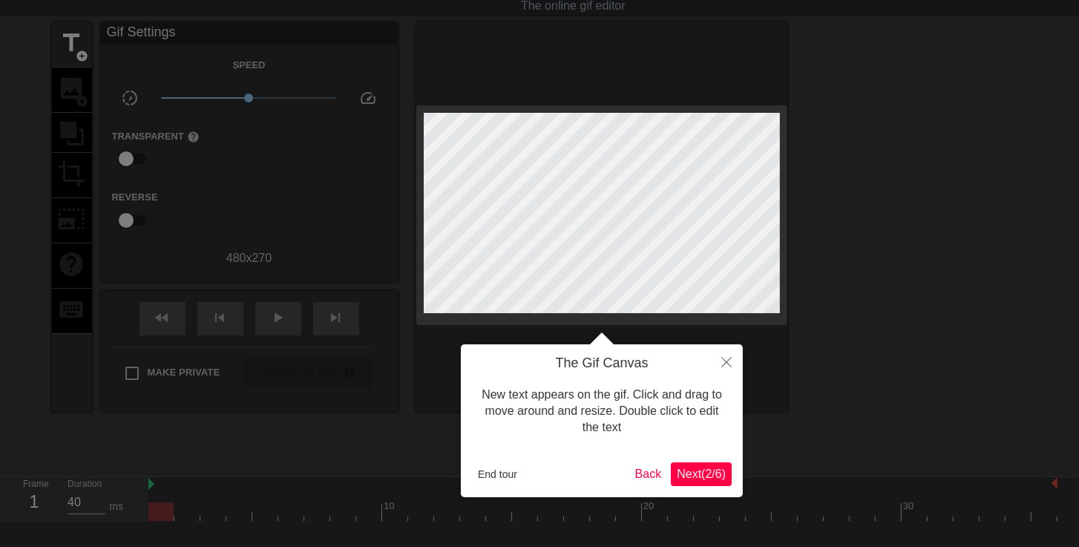
scroll to position [0, 0]
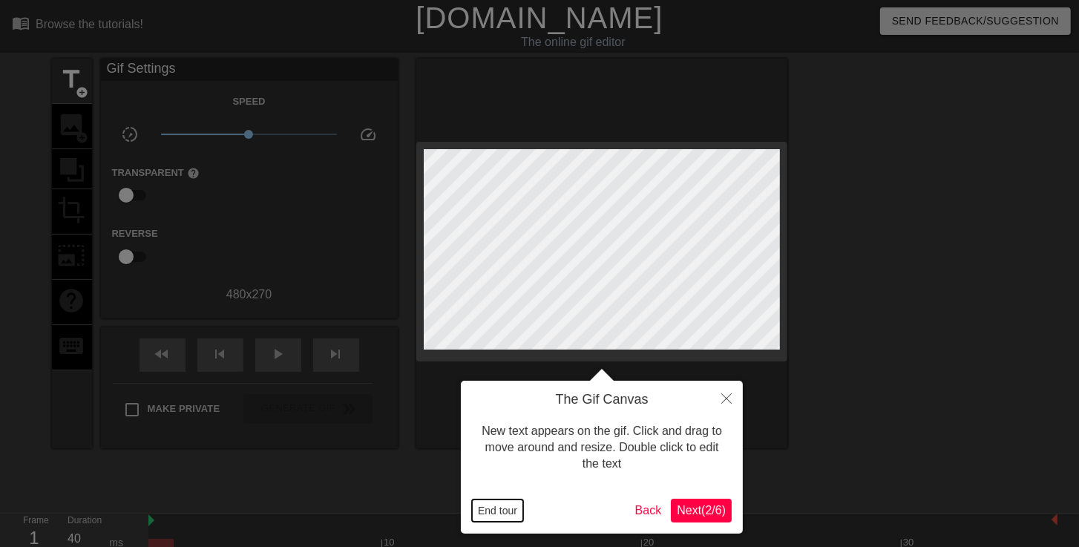
click at [482, 515] on button "End tour" at bounding box center [497, 511] width 51 height 22
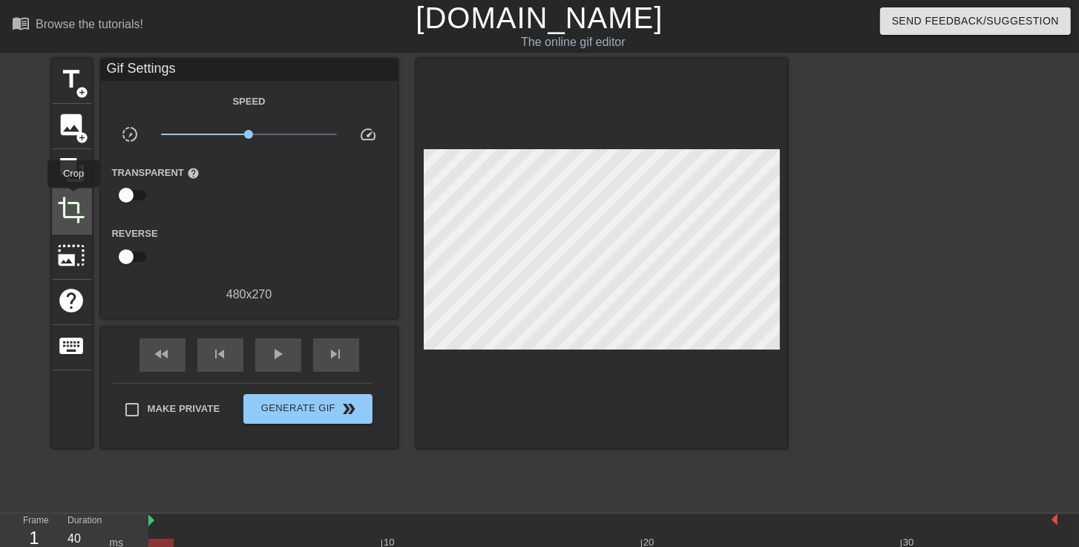
click at [73, 200] on span "crop" at bounding box center [72, 210] width 28 height 28
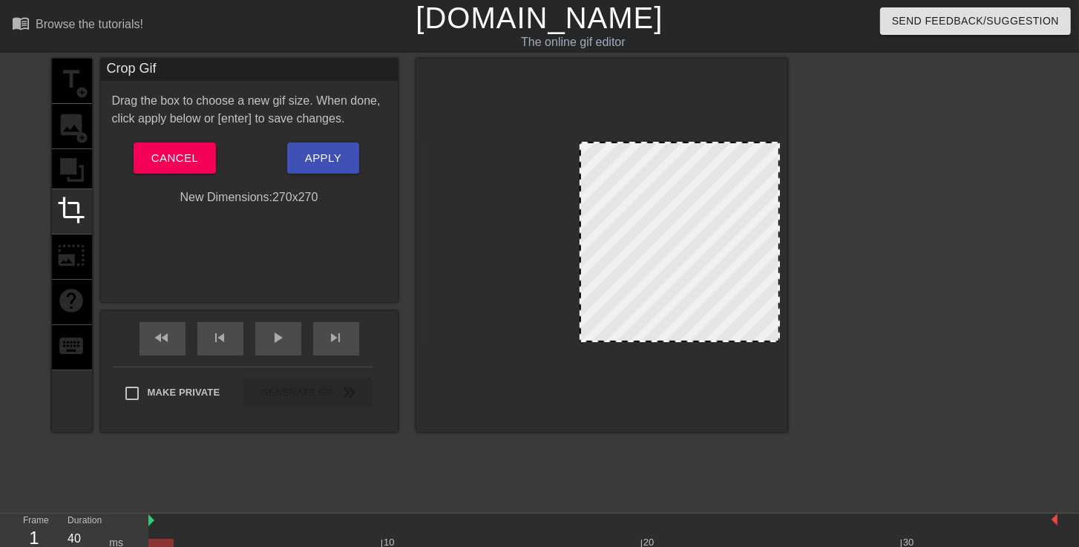
drag, startPoint x: 425, startPoint y: 298, endPoint x: 578, endPoint y: 295, distance: 153.7
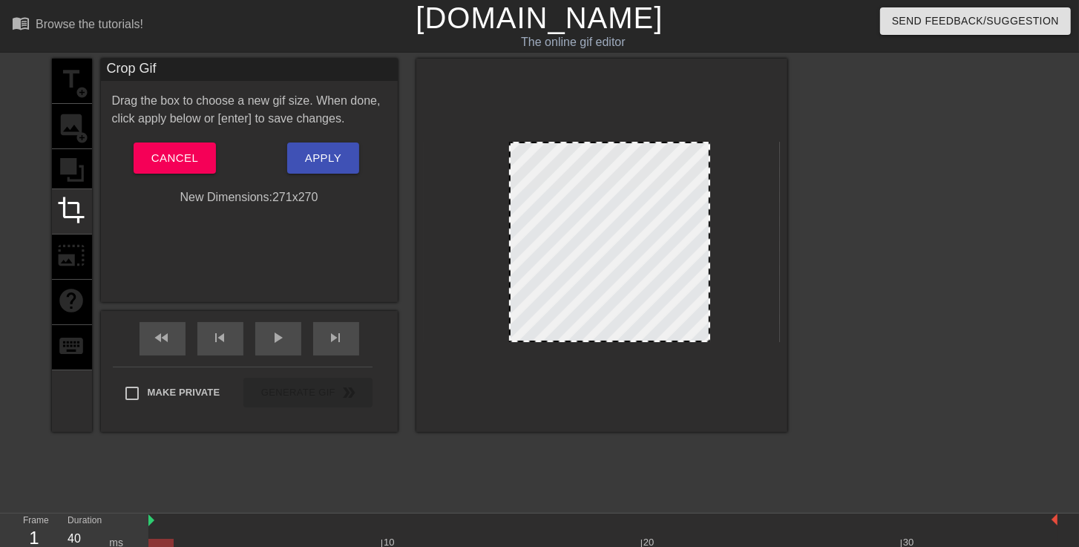
drag, startPoint x: 710, startPoint y: 282, endPoint x: 631, endPoint y: 294, distance: 79.6
click at [649, 290] on div at bounding box center [609, 242] width 201 height 200
click at [316, 149] on span "Apply" at bounding box center [323, 157] width 36 height 19
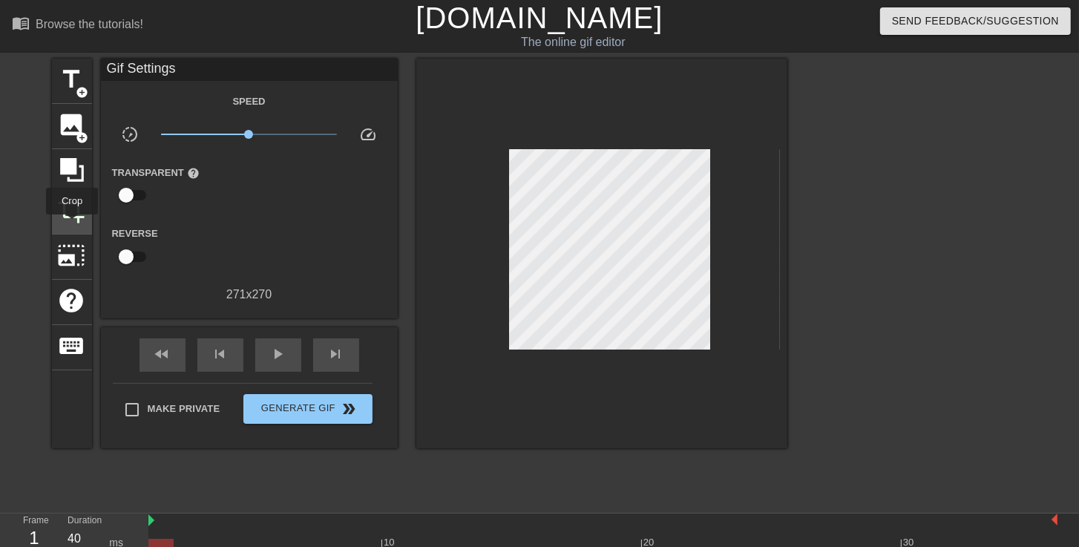
click at [70, 223] on div "crop" at bounding box center [72, 211] width 40 height 45
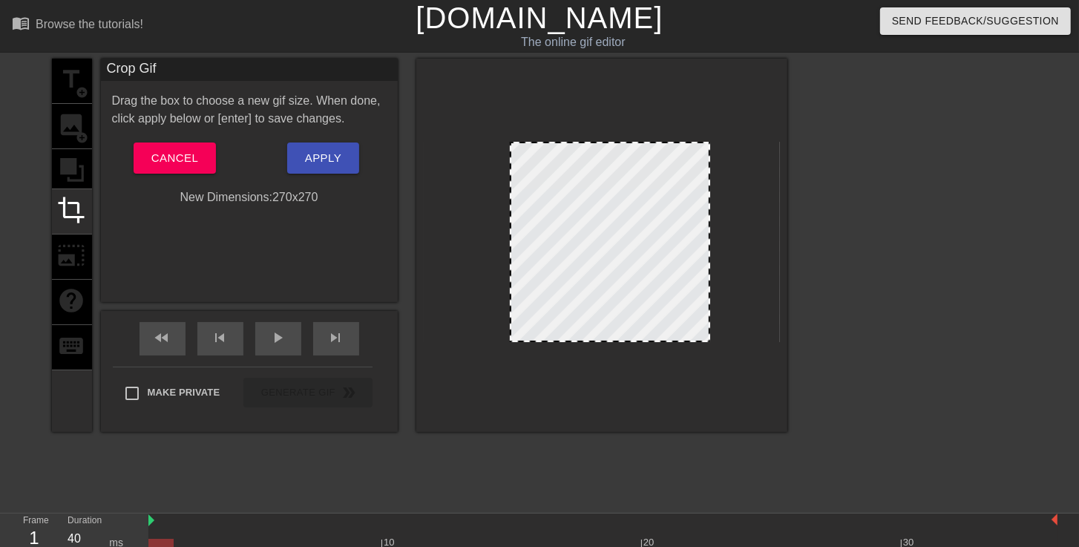
click at [509, 266] on div at bounding box center [511, 241] width 7 height 197
click at [636, 255] on div at bounding box center [609, 242] width 200 height 200
click at [318, 152] on span "Apply" at bounding box center [323, 157] width 36 height 19
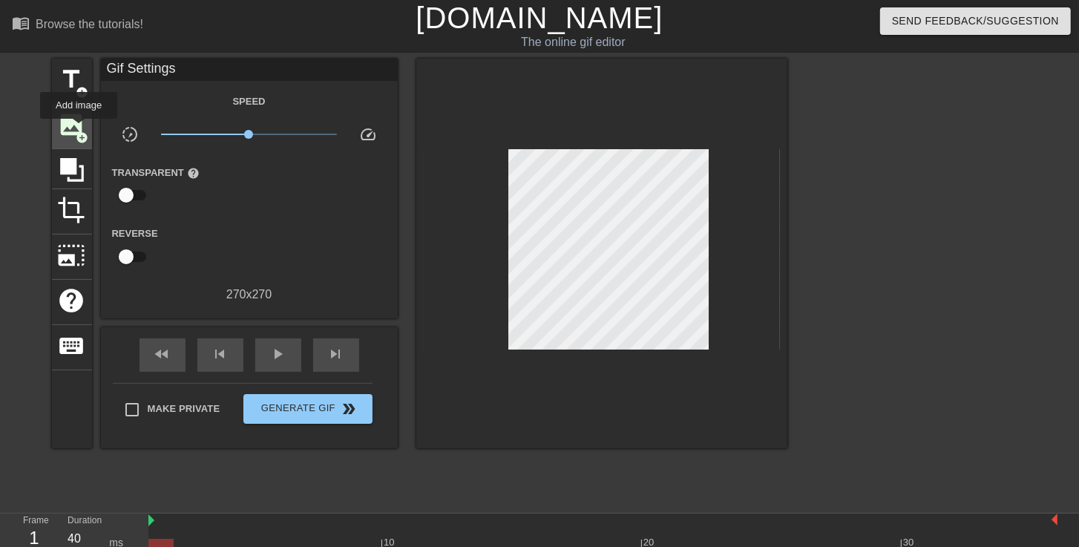
click at [79, 131] on span "add_circle" at bounding box center [82, 137] width 13 height 13
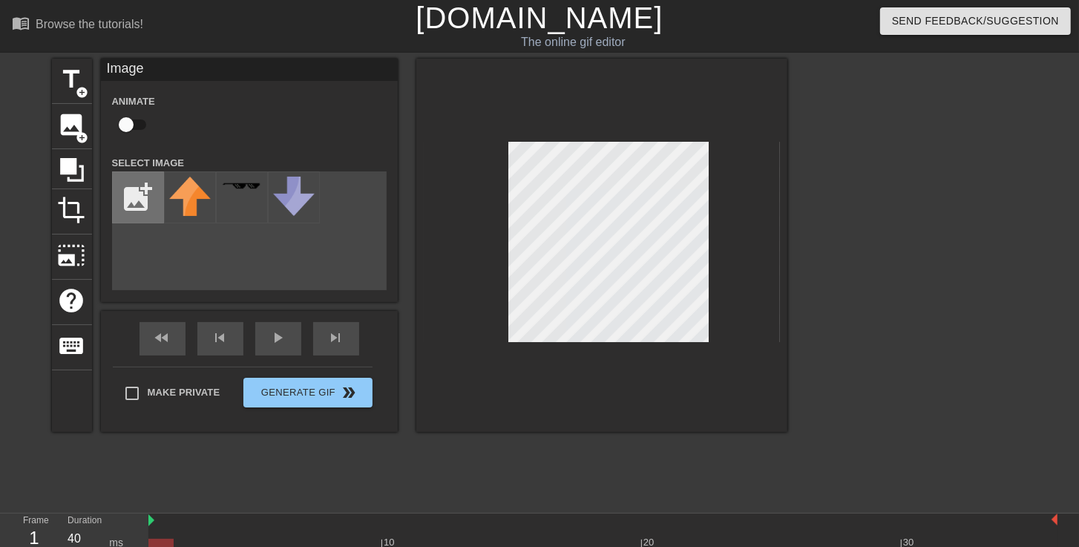
click at [137, 192] on input "file" at bounding box center [138, 197] width 50 height 50
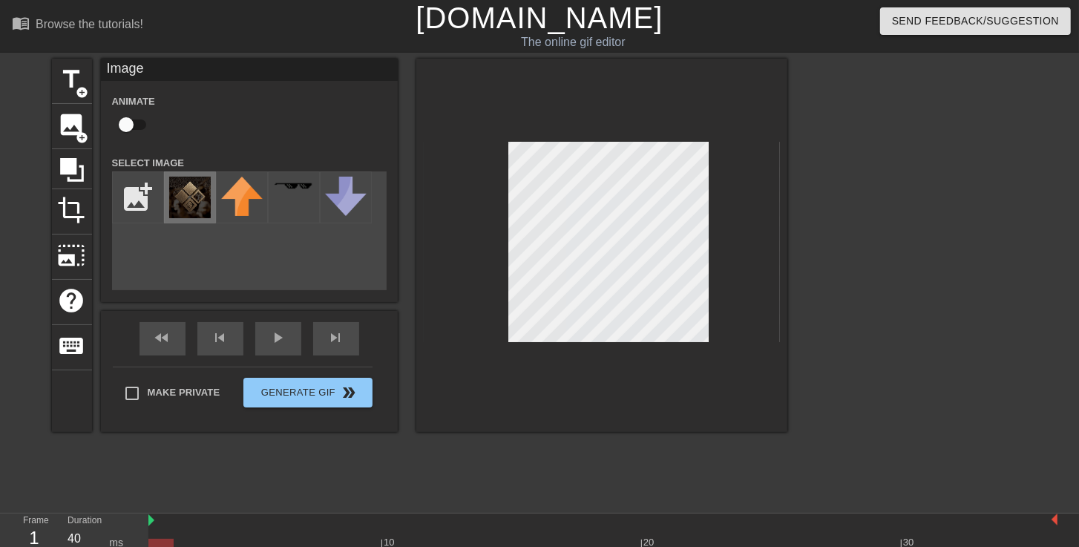
click at [193, 200] on img at bounding box center [190, 198] width 42 height 42
click at [198, 202] on img at bounding box center [190, 198] width 42 height 42
click at [84, 131] on span "add_circle" at bounding box center [82, 137] width 13 height 13
click at [140, 200] on input "file" at bounding box center [138, 197] width 50 height 50
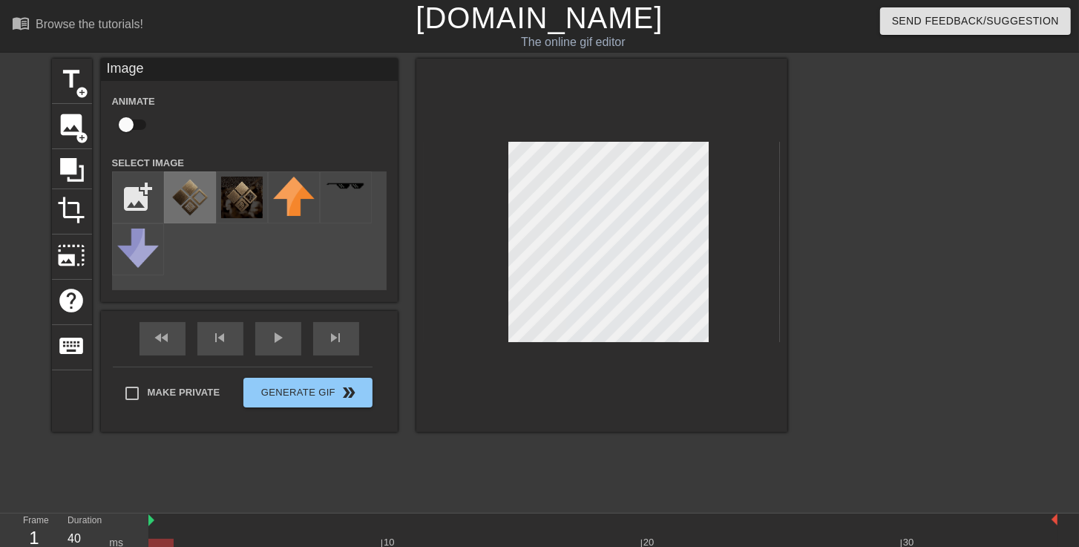
click at [201, 203] on img at bounding box center [190, 198] width 42 height 42
click at [190, 206] on img at bounding box center [190, 198] width 42 height 42
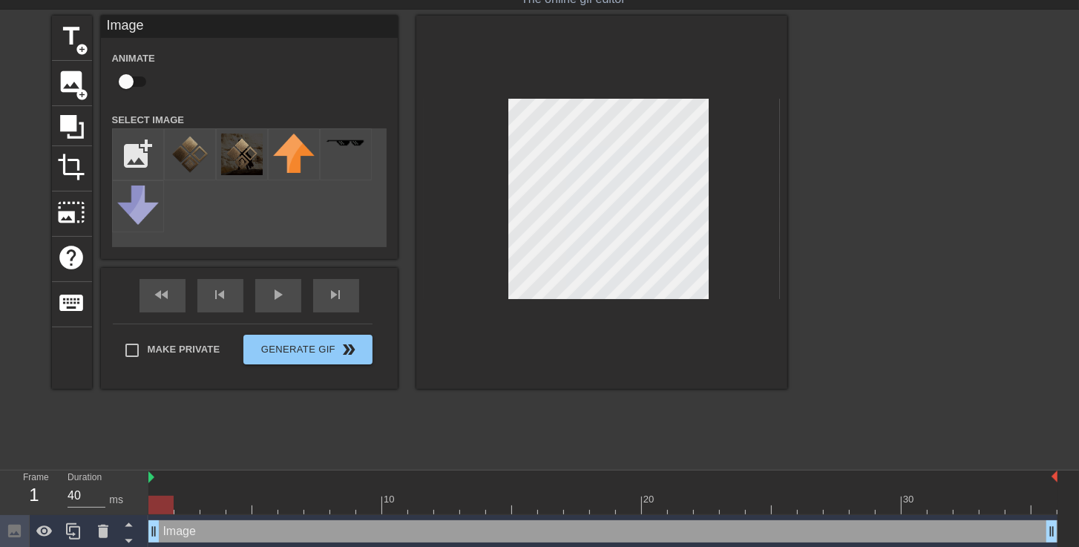
scroll to position [80, 0]
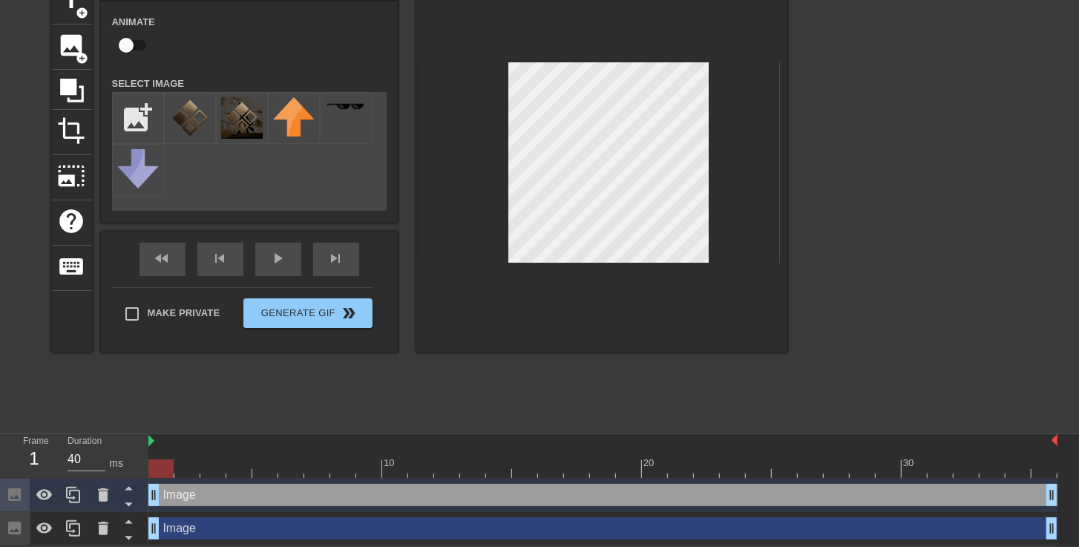
click at [231, 535] on div "Image drag_handle drag_handle" at bounding box center [602, 528] width 909 height 22
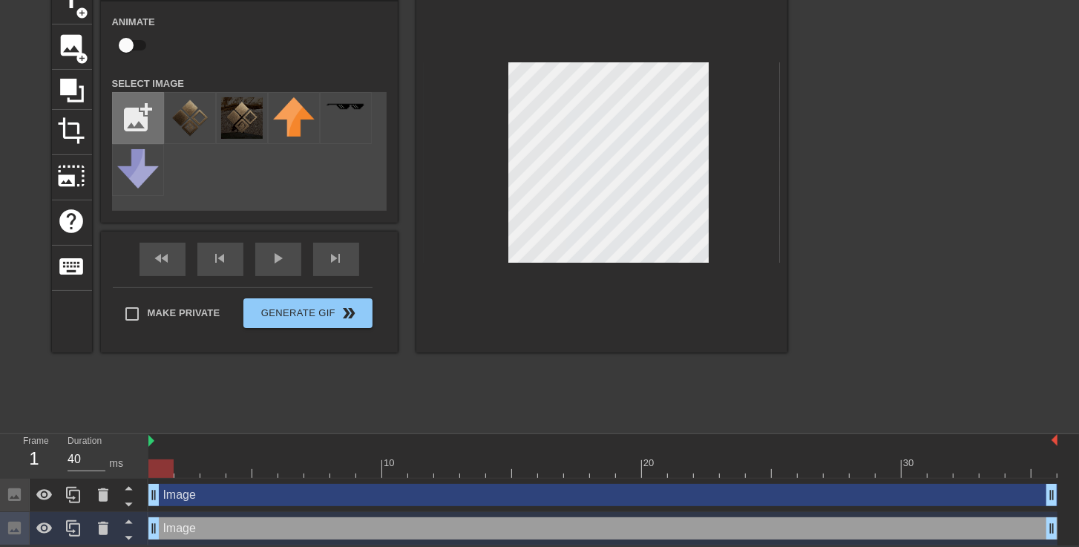
click at [146, 111] on input "file" at bounding box center [138, 118] width 50 height 50
type input "C:\fakepath\transparentblack.png"
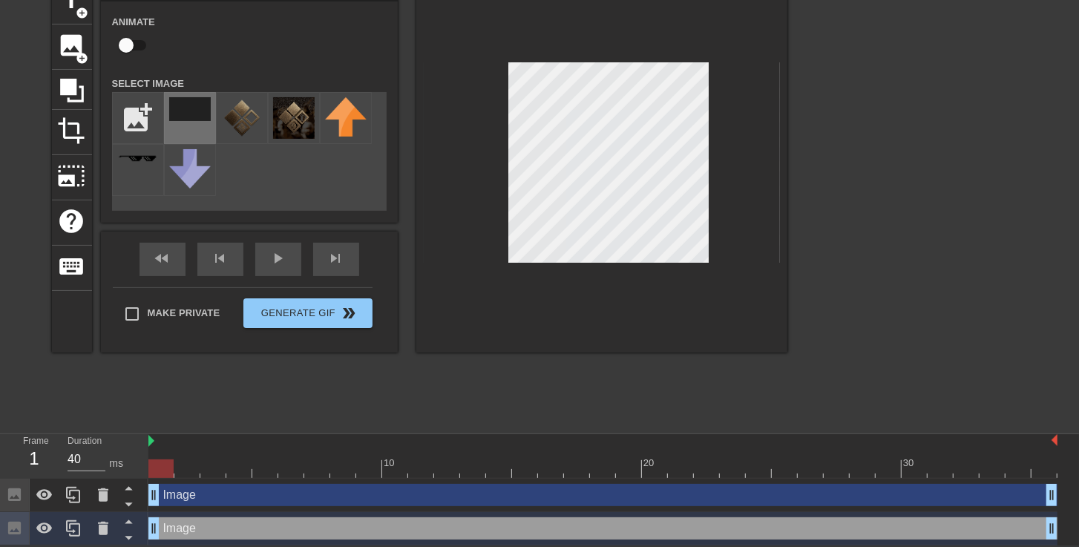
click at [181, 122] on div at bounding box center [190, 118] width 52 height 52
click at [182, 491] on div "Image drag_handle drag_handle" at bounding box center [602, 495] width 909 height 22
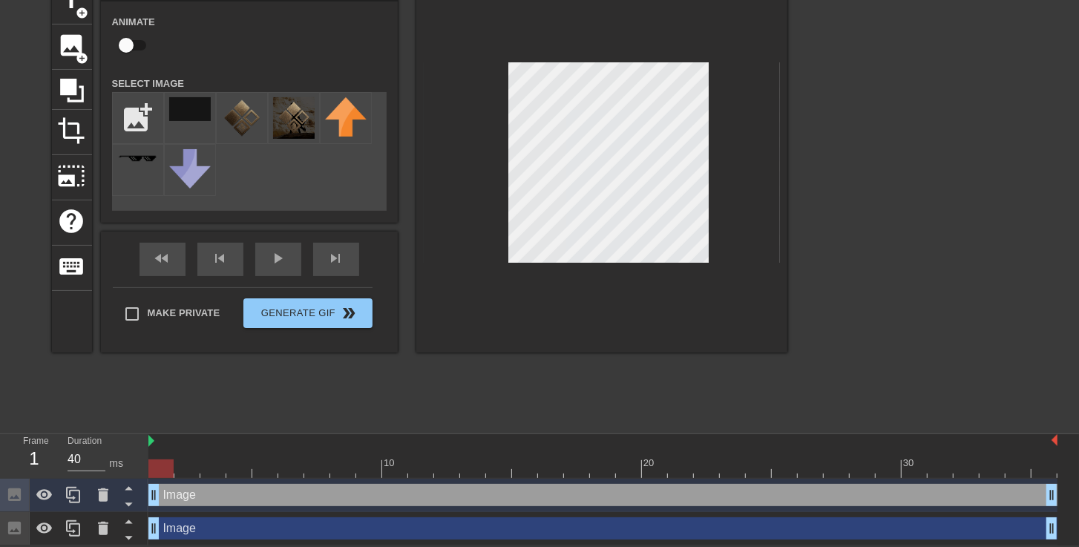
click at [884, 132] on div at bounding box center [916, 201] width 223 height 445
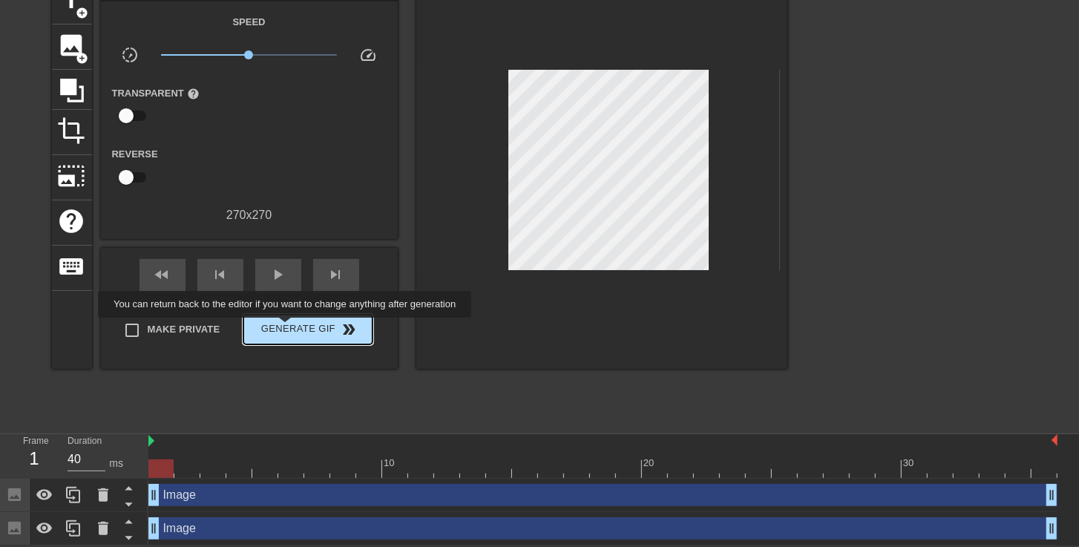
click at [287, 328] on span "Generate Gif double_arrow" at bounding box center [307, 330] width 117 height 18
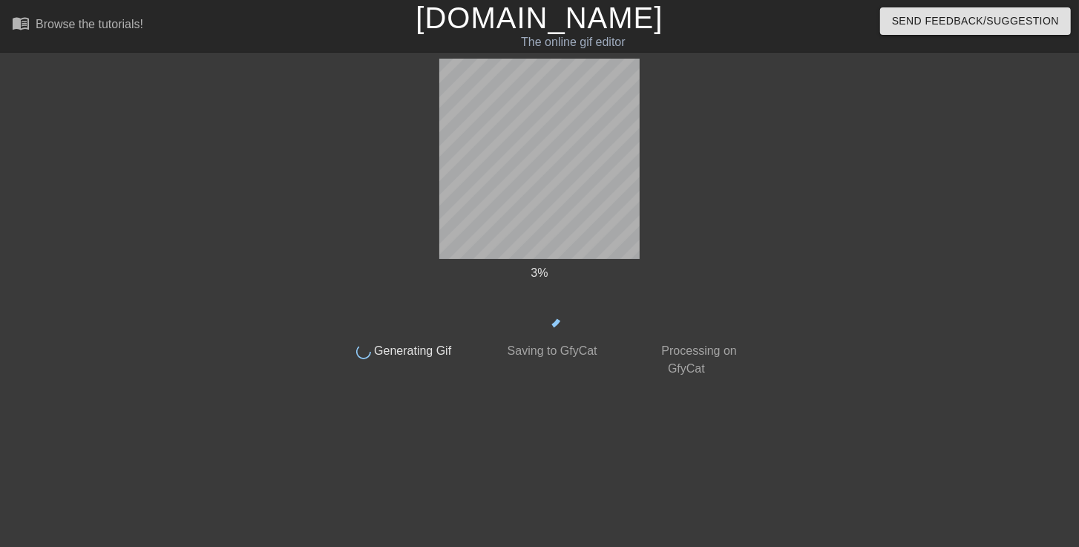
scroll to position [0, 0]
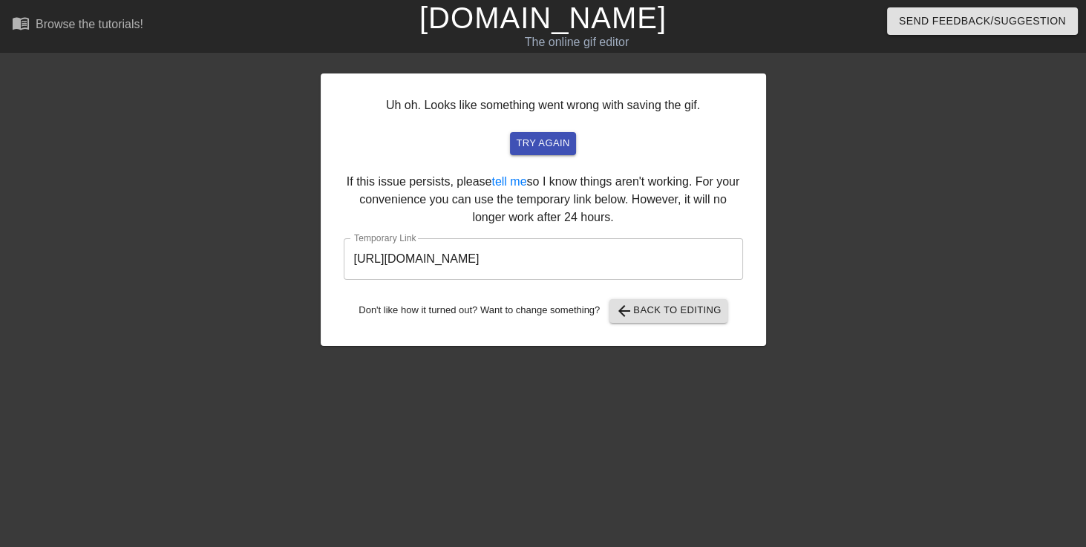
click at [697, 269] on input "[URL][DOMAIN_NAME]" at bounding box center [543, 259] width 399 height 42
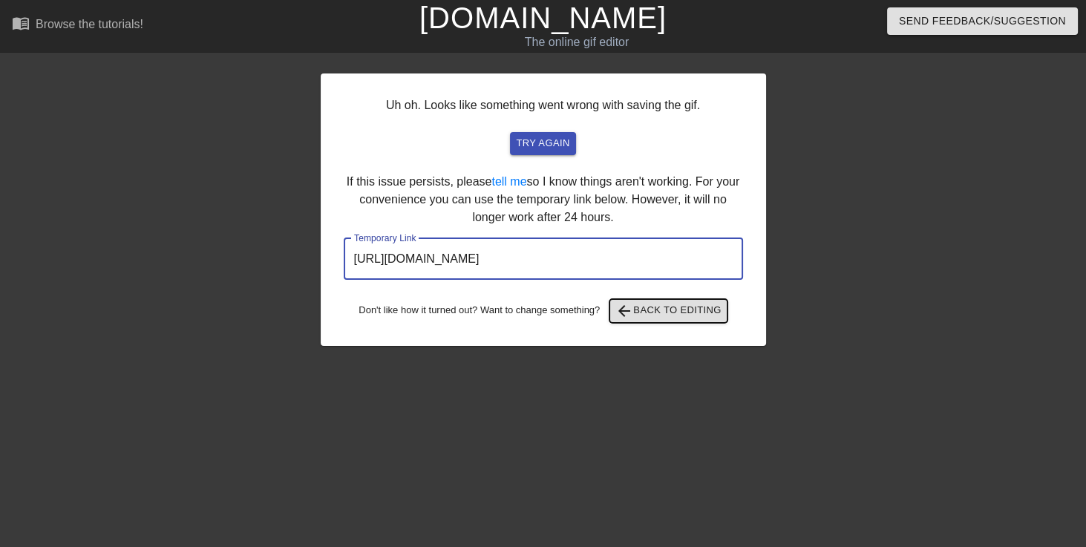
click at [631, 316] on span "arrow_back" at bounding box center [624, 311] width 18 height 18
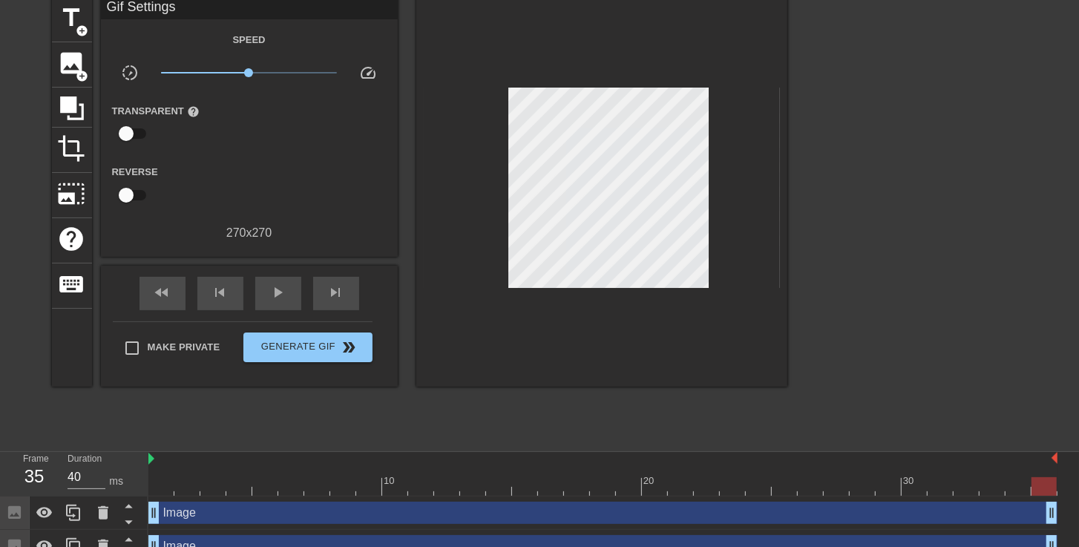
scroll to position [80, 0]
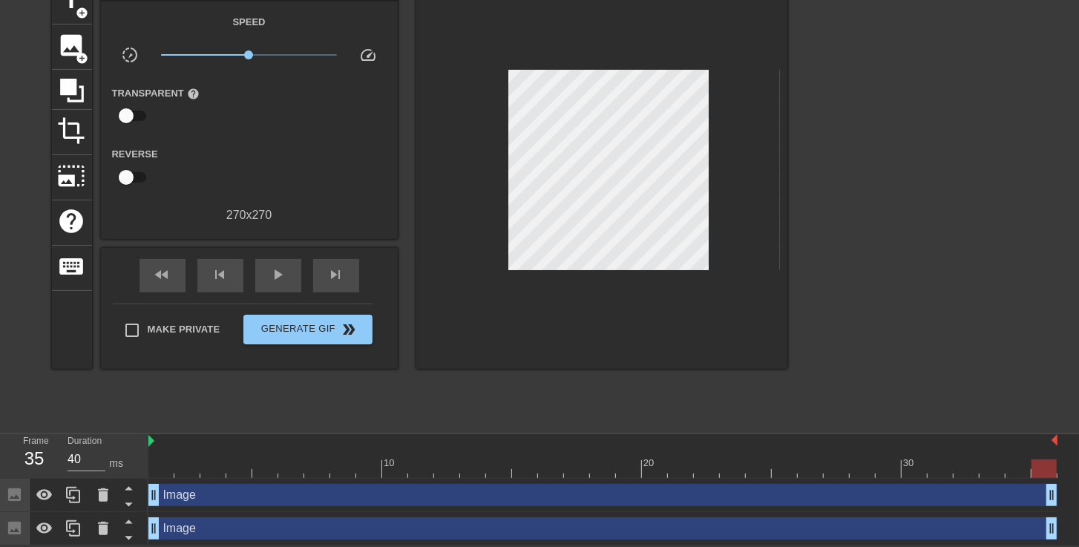
click at [191, 523] on div "Image drag_handle drag_handle" at bounding box center [602, 528] width 909 height 22
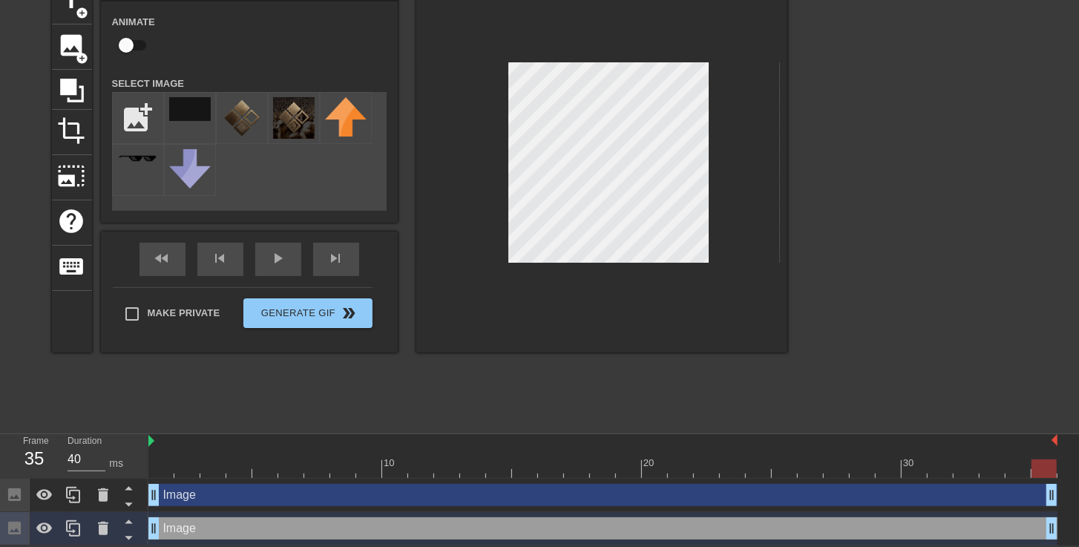
click at [203, 500] on div "Image drag_handle drag_handle" at bounding box center [602, 495] width 909 height 22
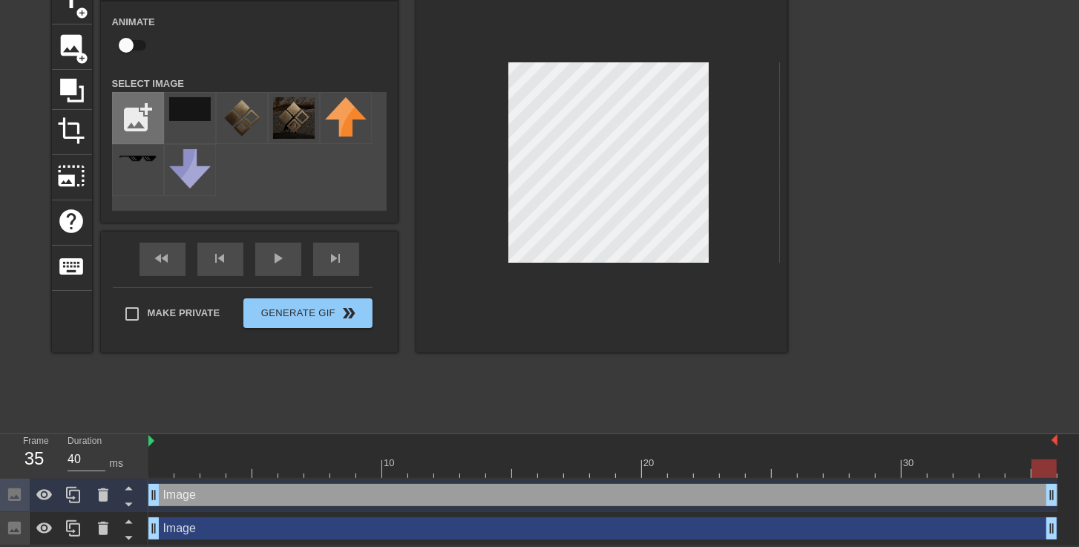
click at [140, 123] on input "file" at bounding box center [138, 118] width 50 height 50
type input "C:\fakepath\lev88.png"
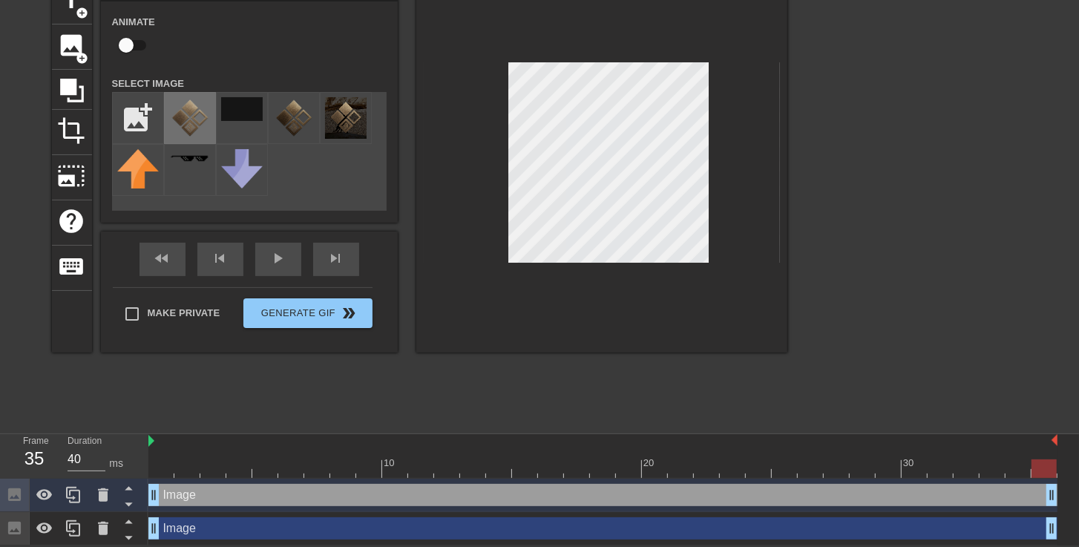
click at [194, 116] on img at bounding box center [190, 118] width 42 height 42
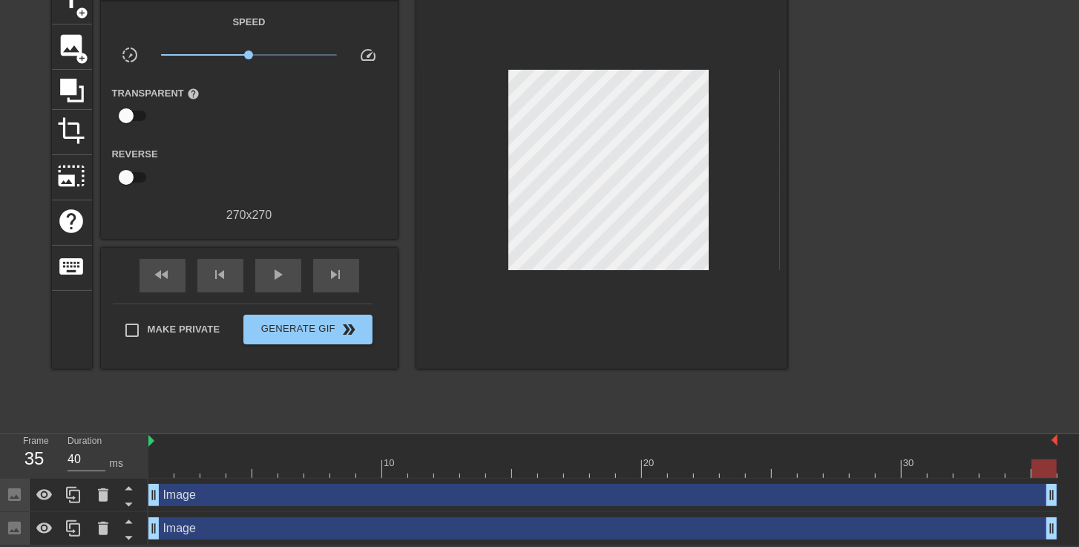
click at [439, 391] on div "title add_circle image add_circle crop photo_size_select_large help keyboard Gi…" at bounding box center [420, 201] width 736 height 445
click at [936, 189] on div at bounding box center [916, 201] width 223 height 445
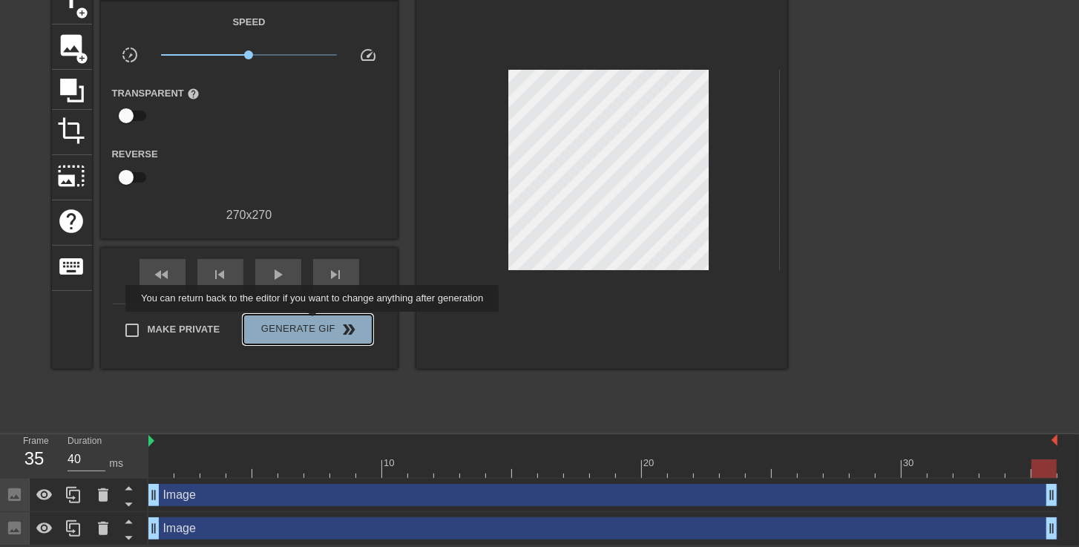
click at [314, 322] on span "Generate Gif double_arrow" at bounding box center [307, 330] width 117 height 18
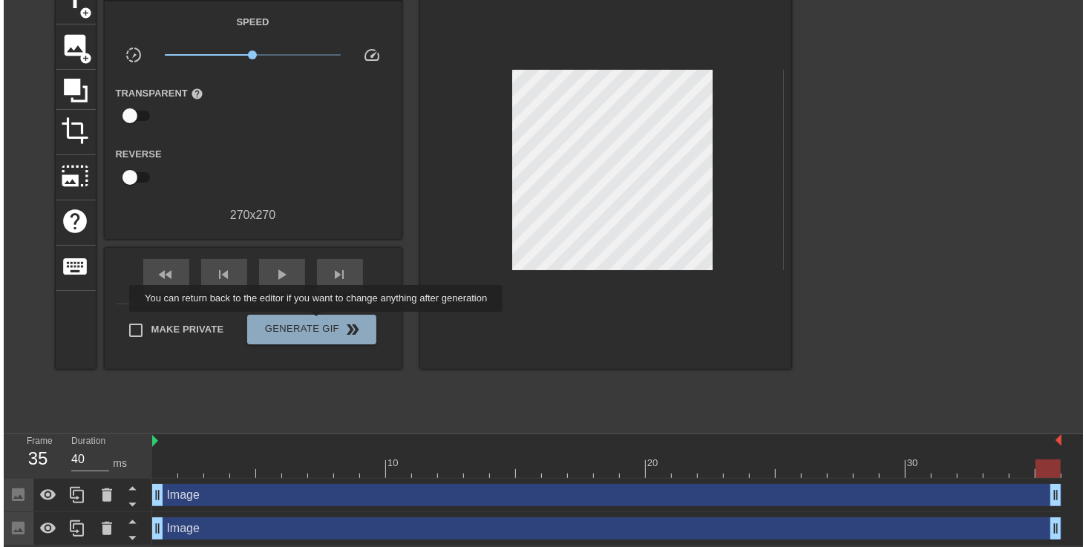
scroll to position [0, 0]
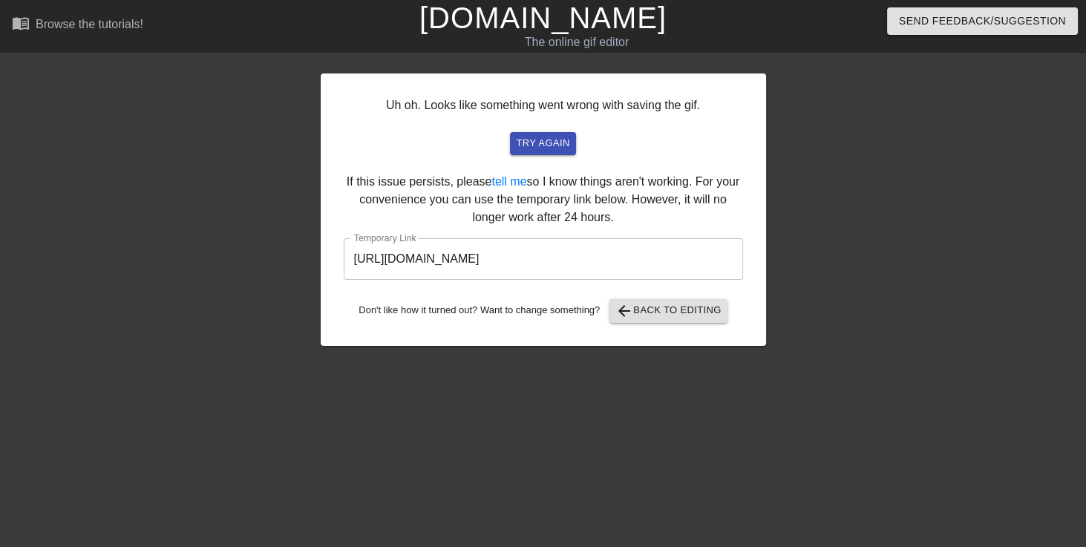
click at [678, 261] on input "[URL][DOMAIN_NAME]" at bounding box center [543, 259] width 399 height 42
